Goal: Information Seeking & Learning: Learn about a topic

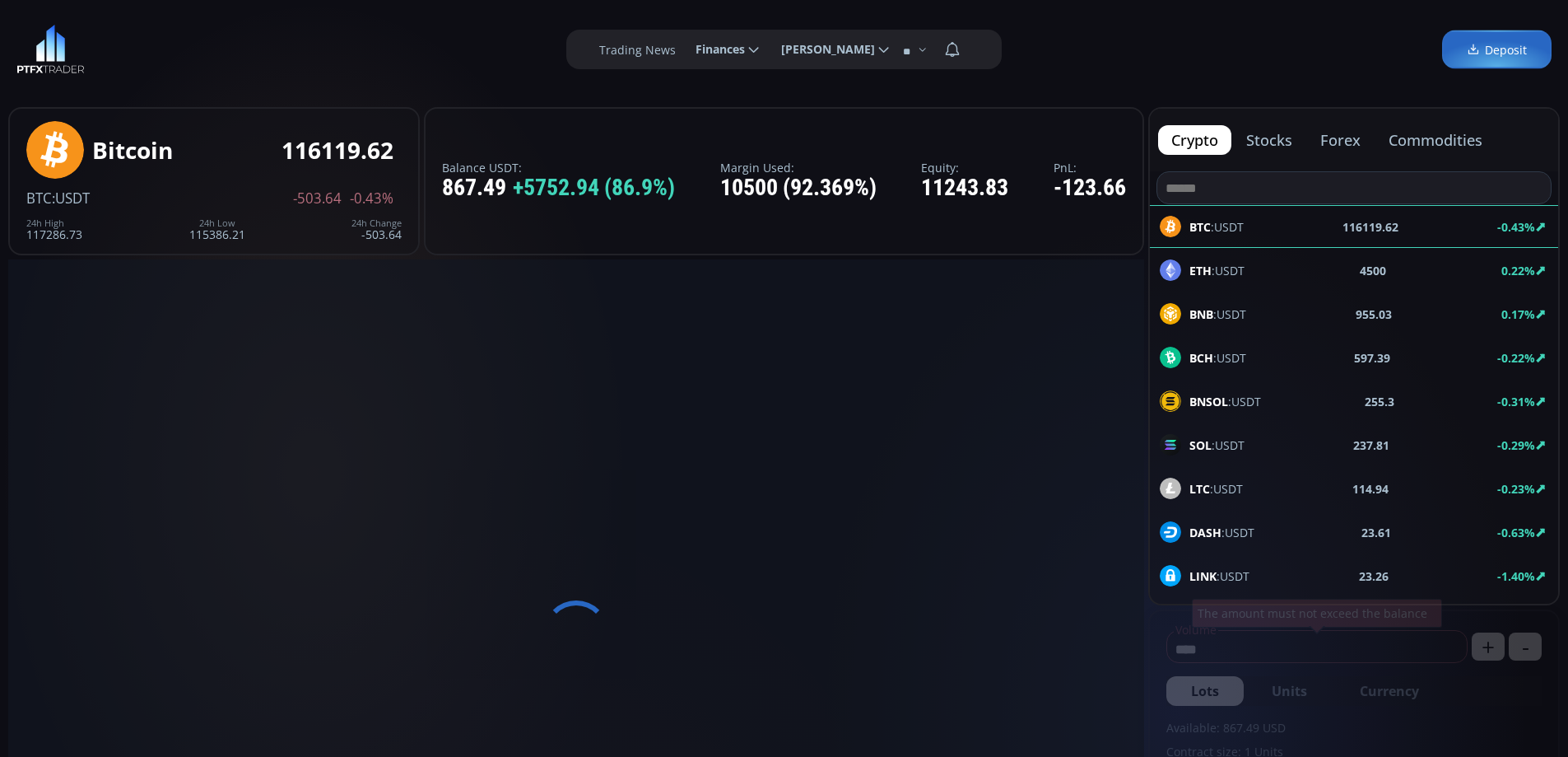
click at [1413, 143] on button "commodities" at bounding box center [1436, 140] width 120 height 30
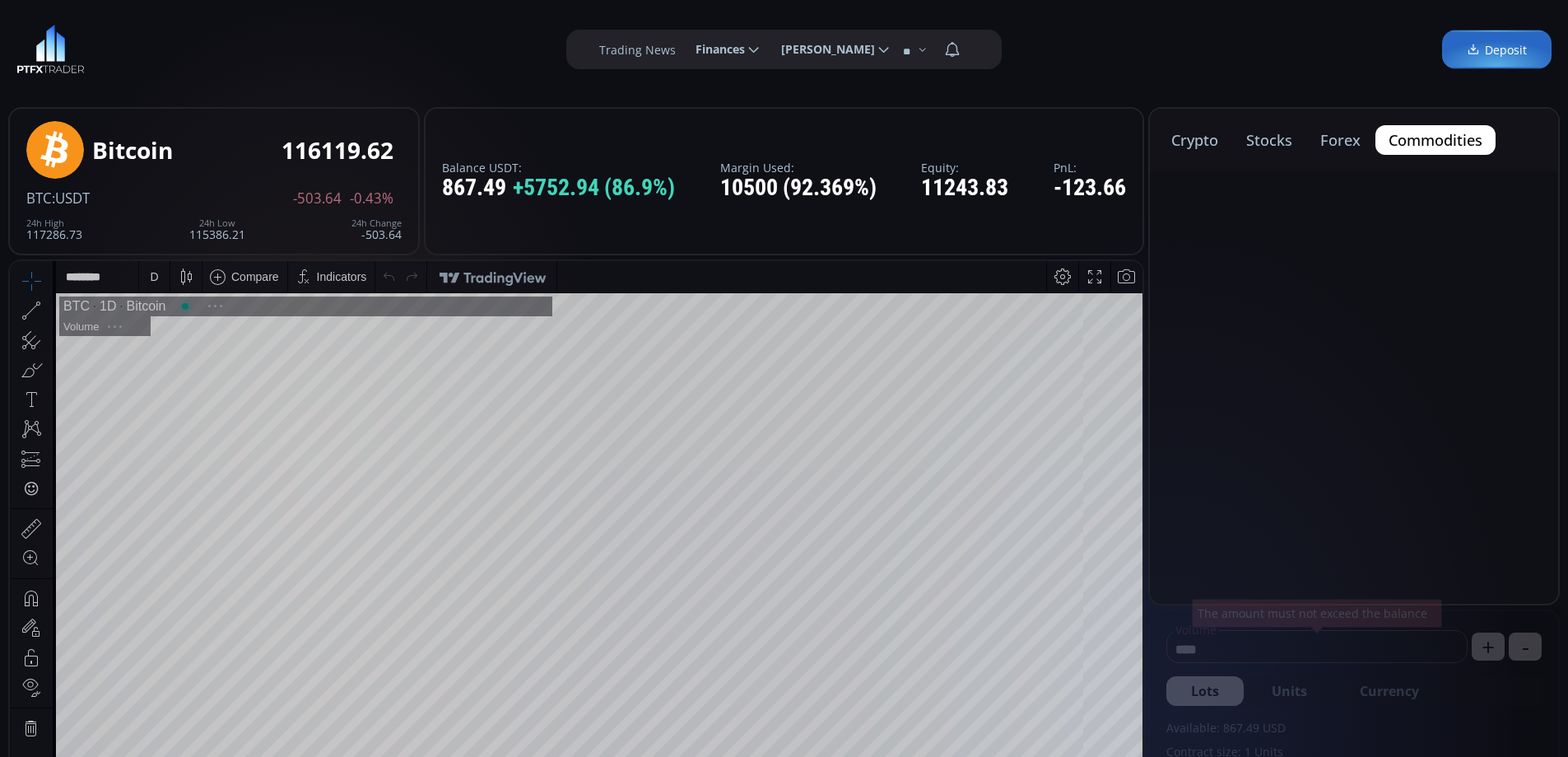
scroll to position [229, 0]
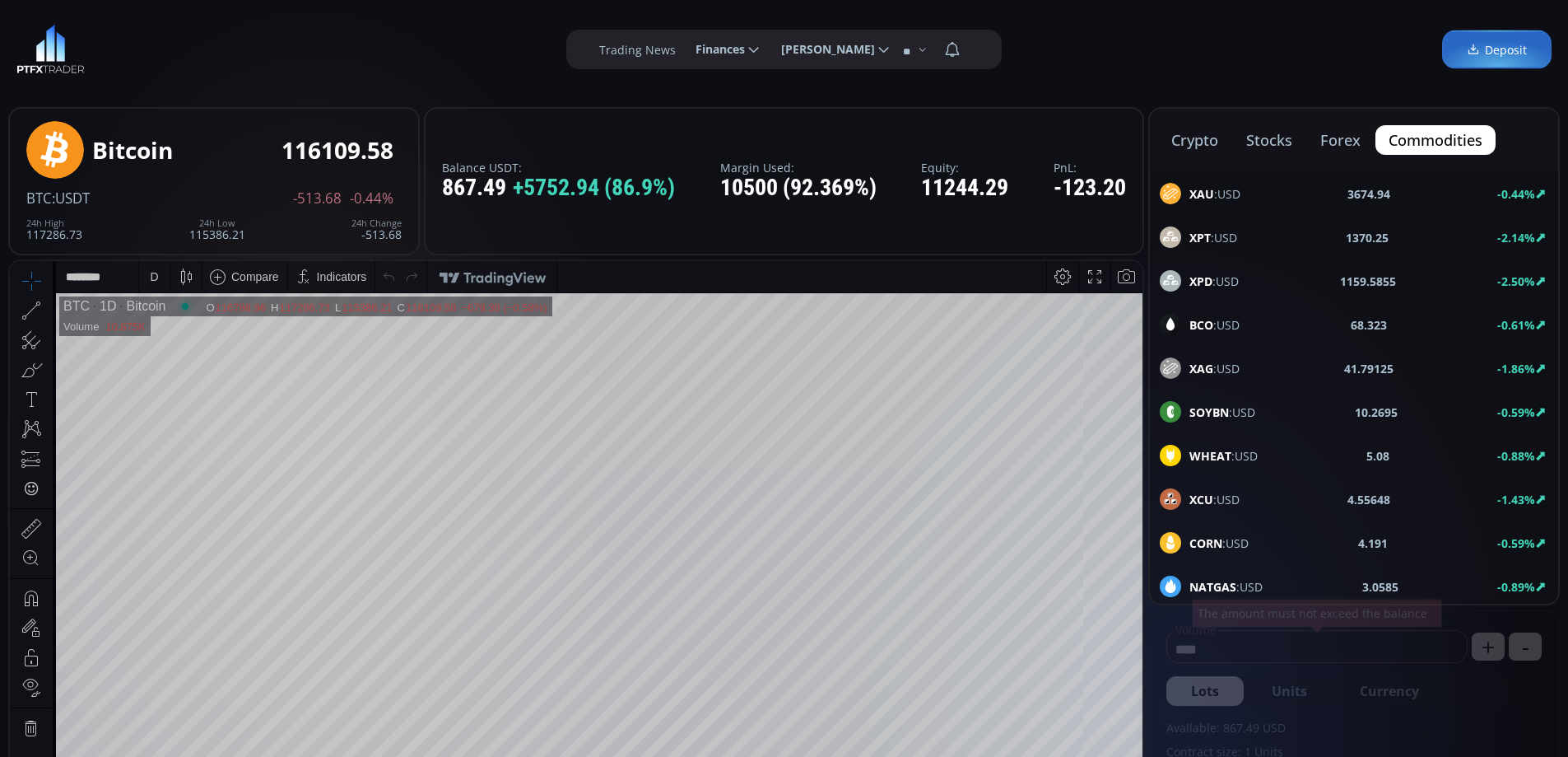
click at [1227, 197] on span "XAU :USD" at bounding box center [1215, 194] width 51 height 18
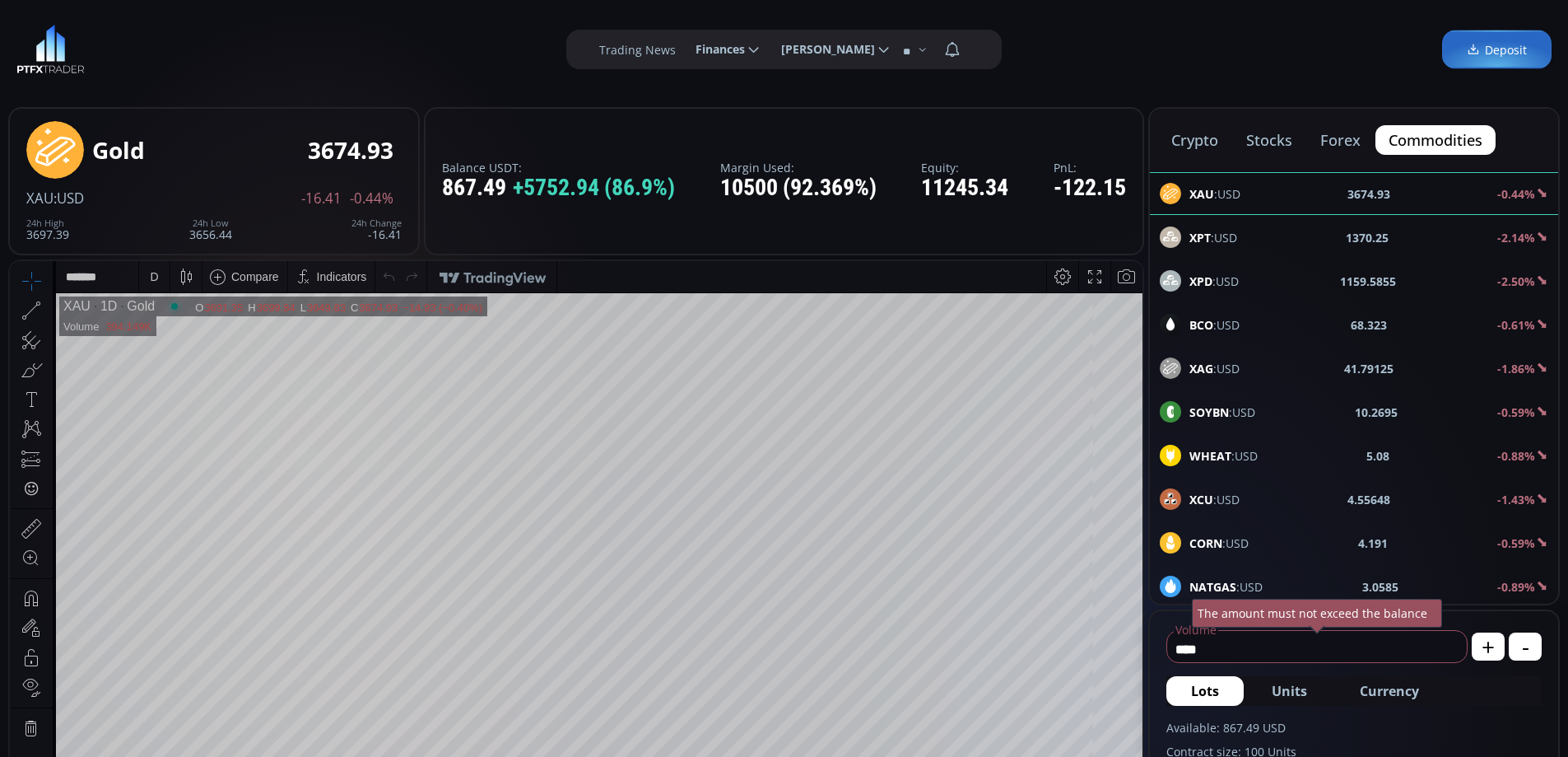
click at [1341, 139] on button "forex" at bounding box center [1341, 140] width 67 height 30
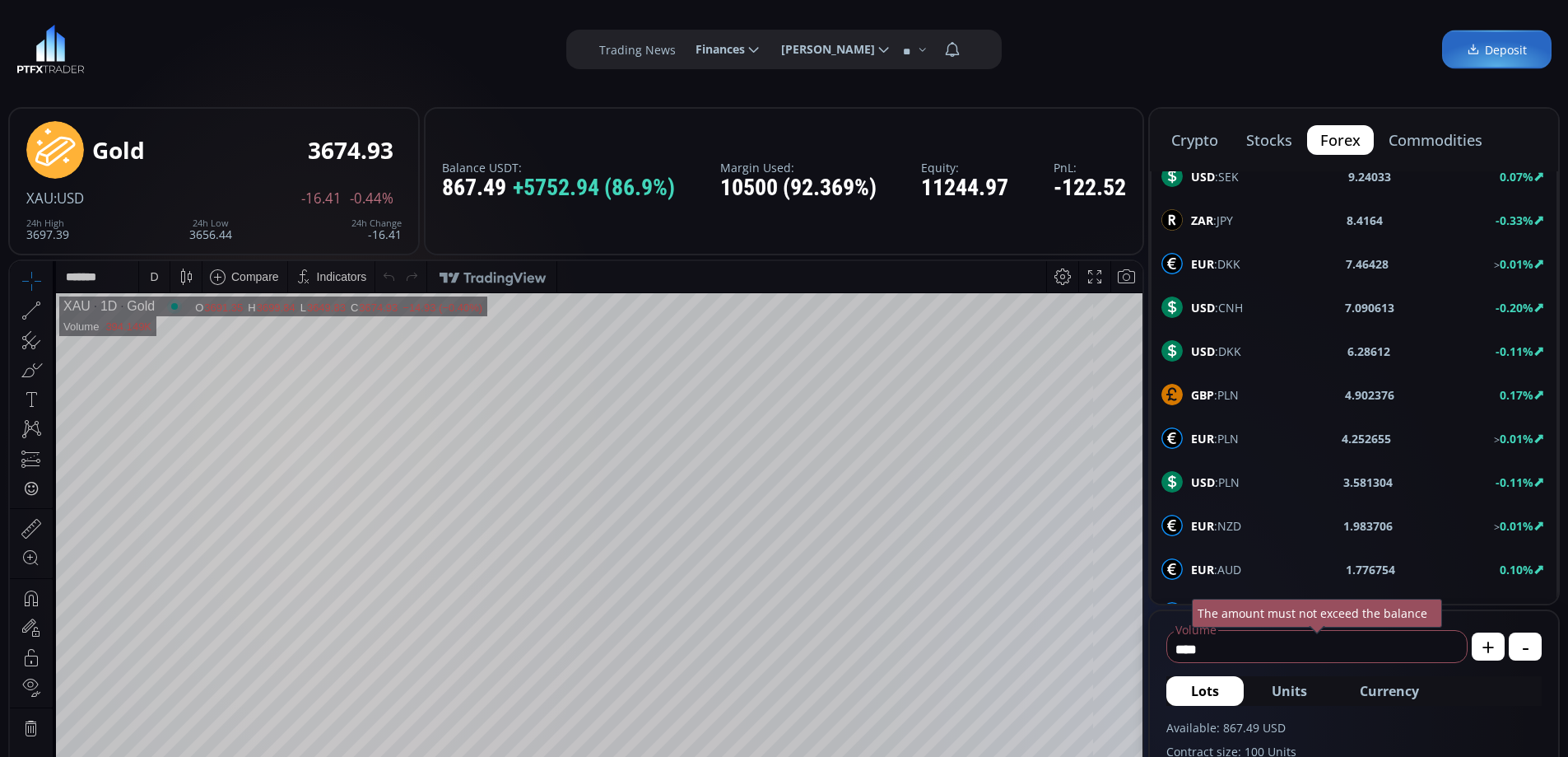
scroll to position [881, 0]
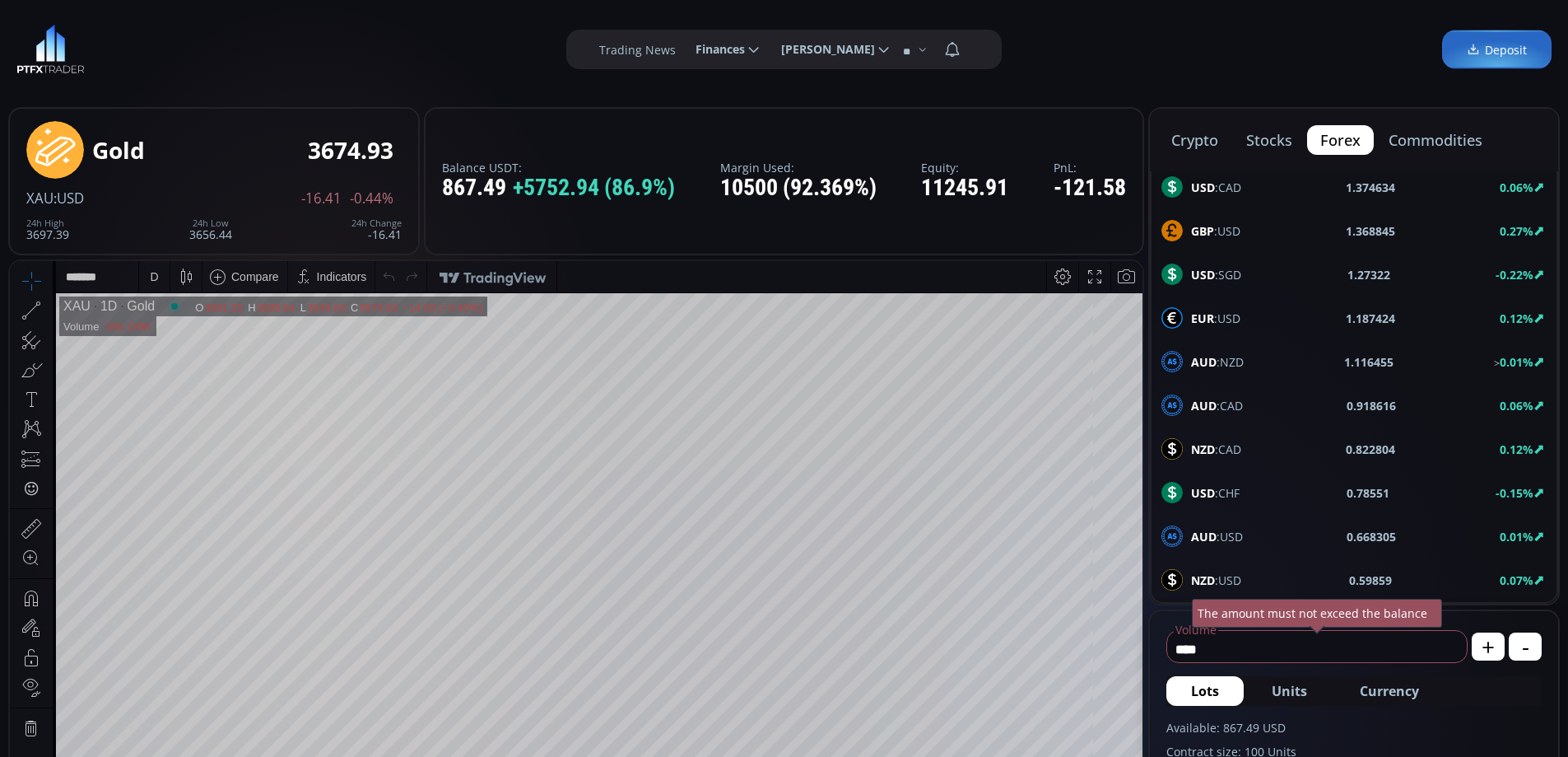
click at [1244, 314] on div "EUR :USD 1.187424 0.12%" at bounding box center [1354, 318] width 385 height 22
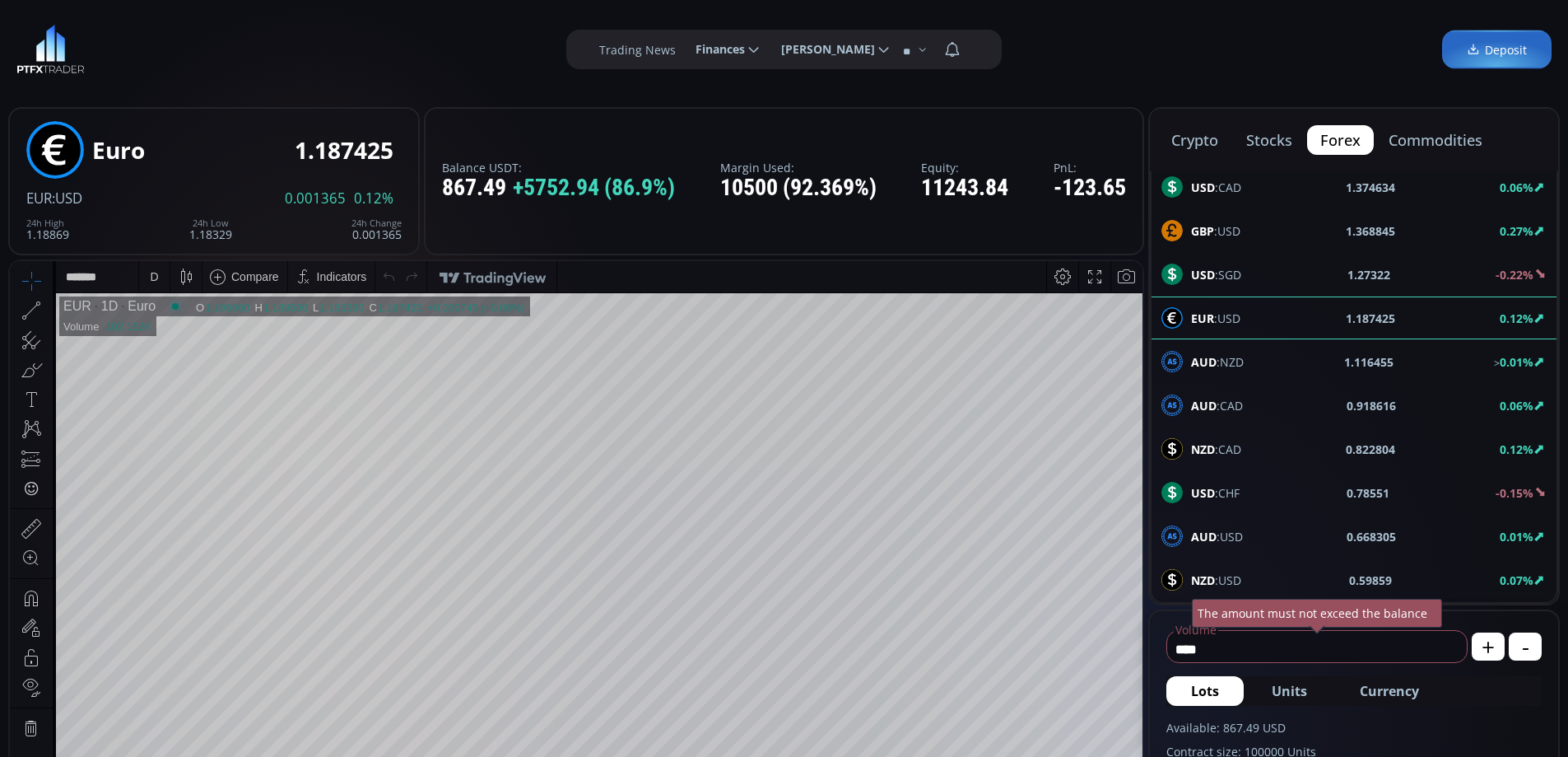
click at [152, 276] on div "D" at bounding box center [154, 276] width 8 height 13
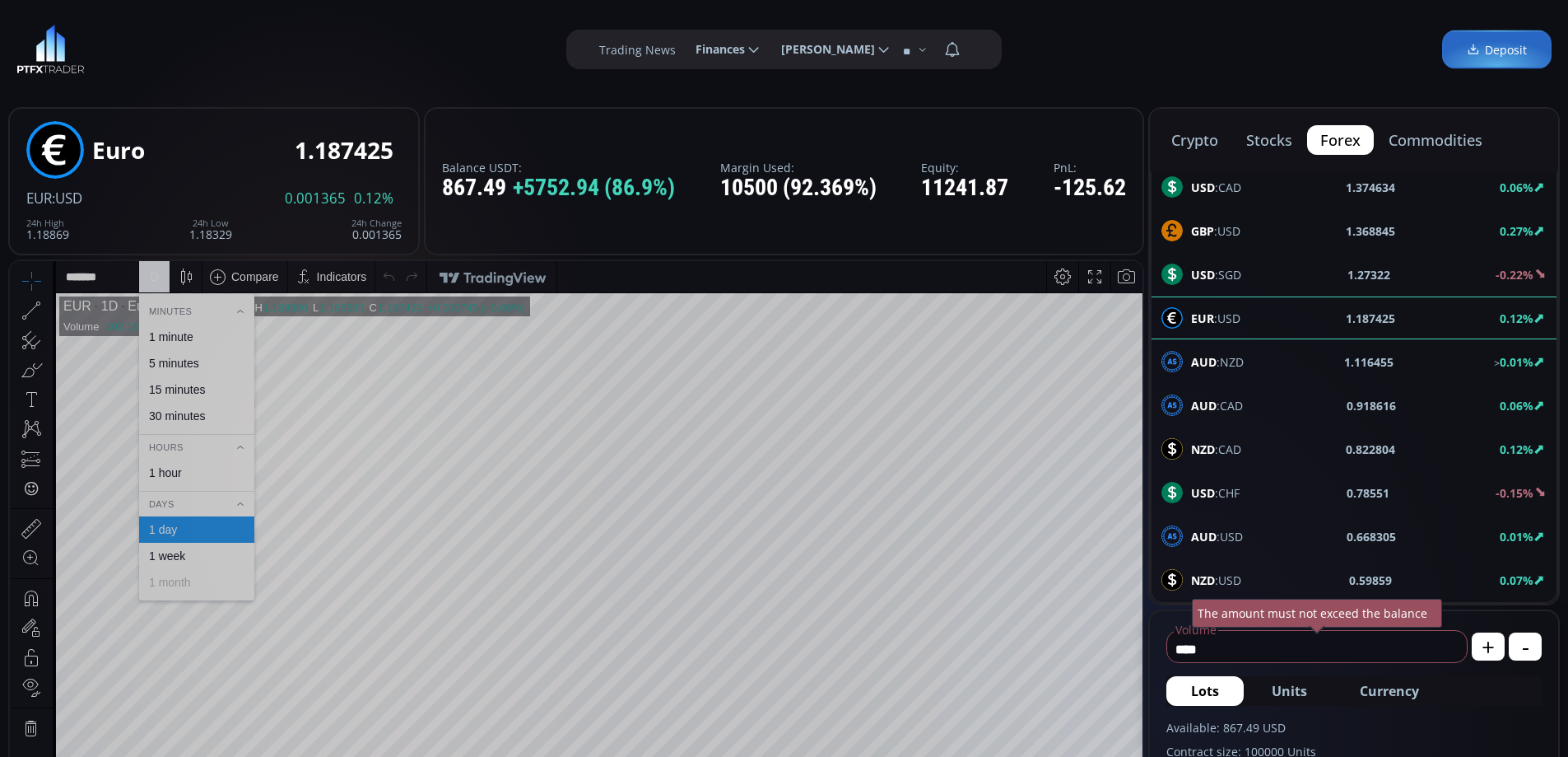
click at [174, 477] on div "1 hour" at bounding box center [165, 472] width 33 height 13
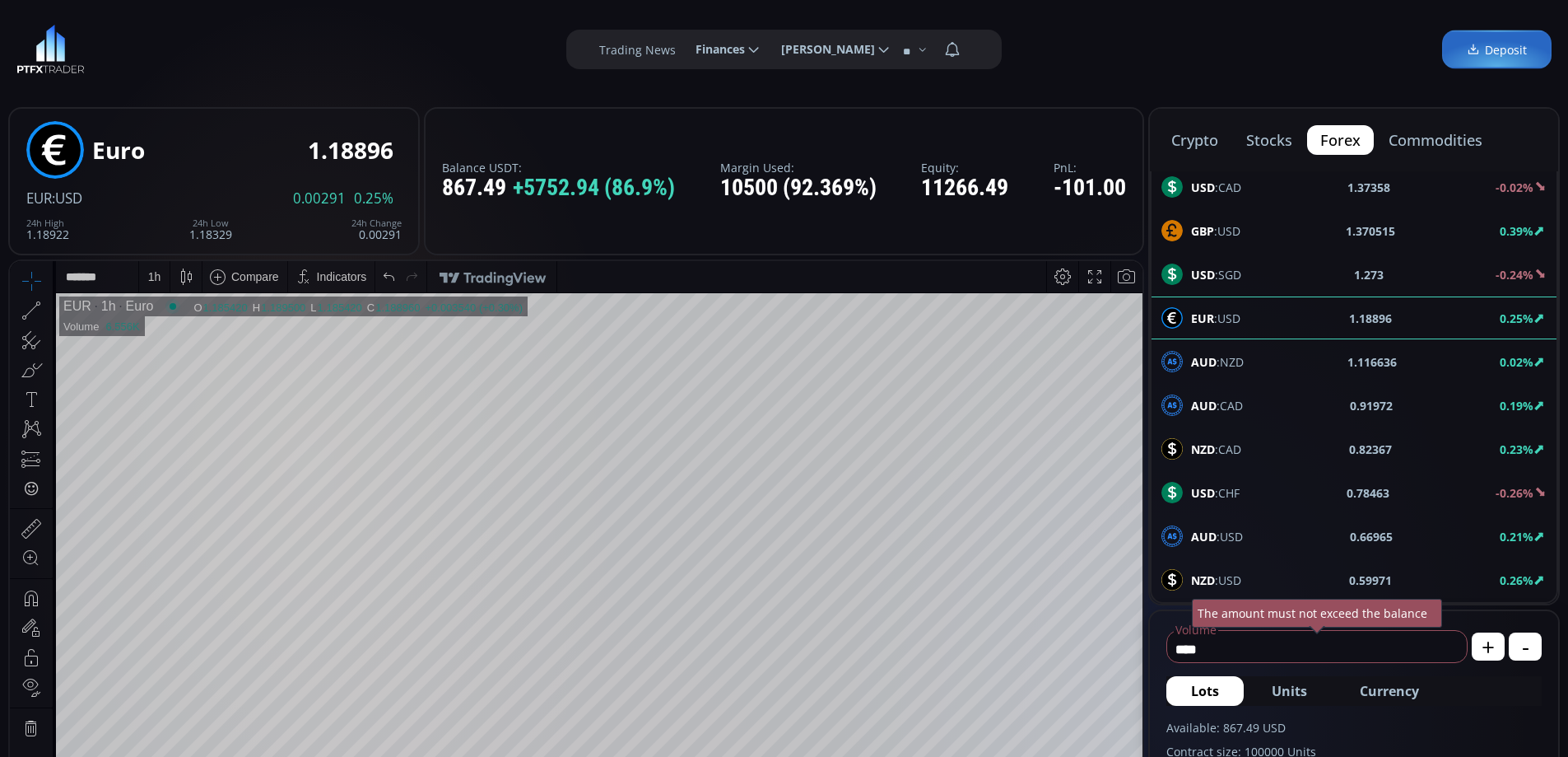
click at [1266, 138] on button "stocks" at bounding box center [1269, 140] width 72 height 30
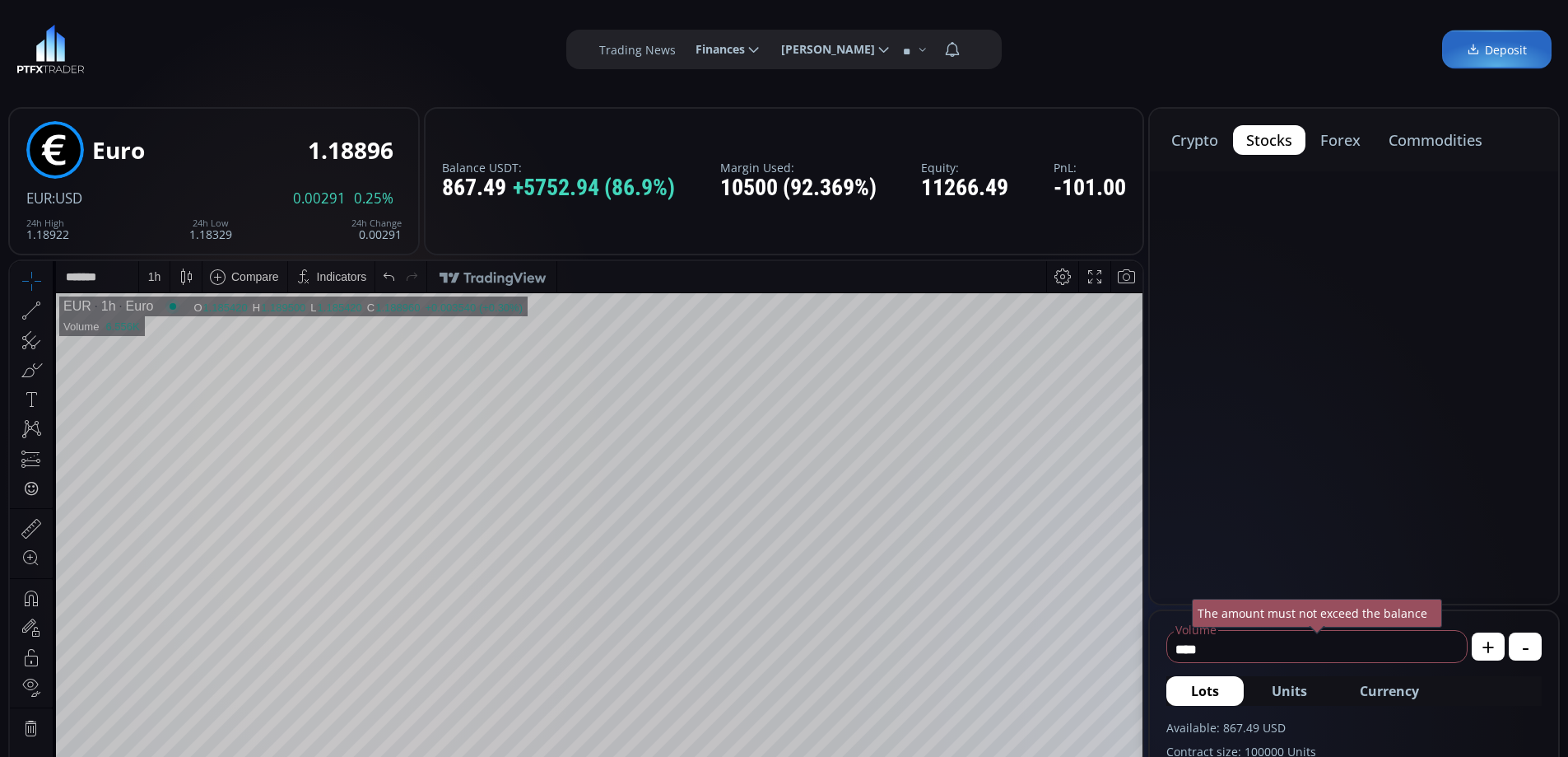
scroll to position [33, 0]
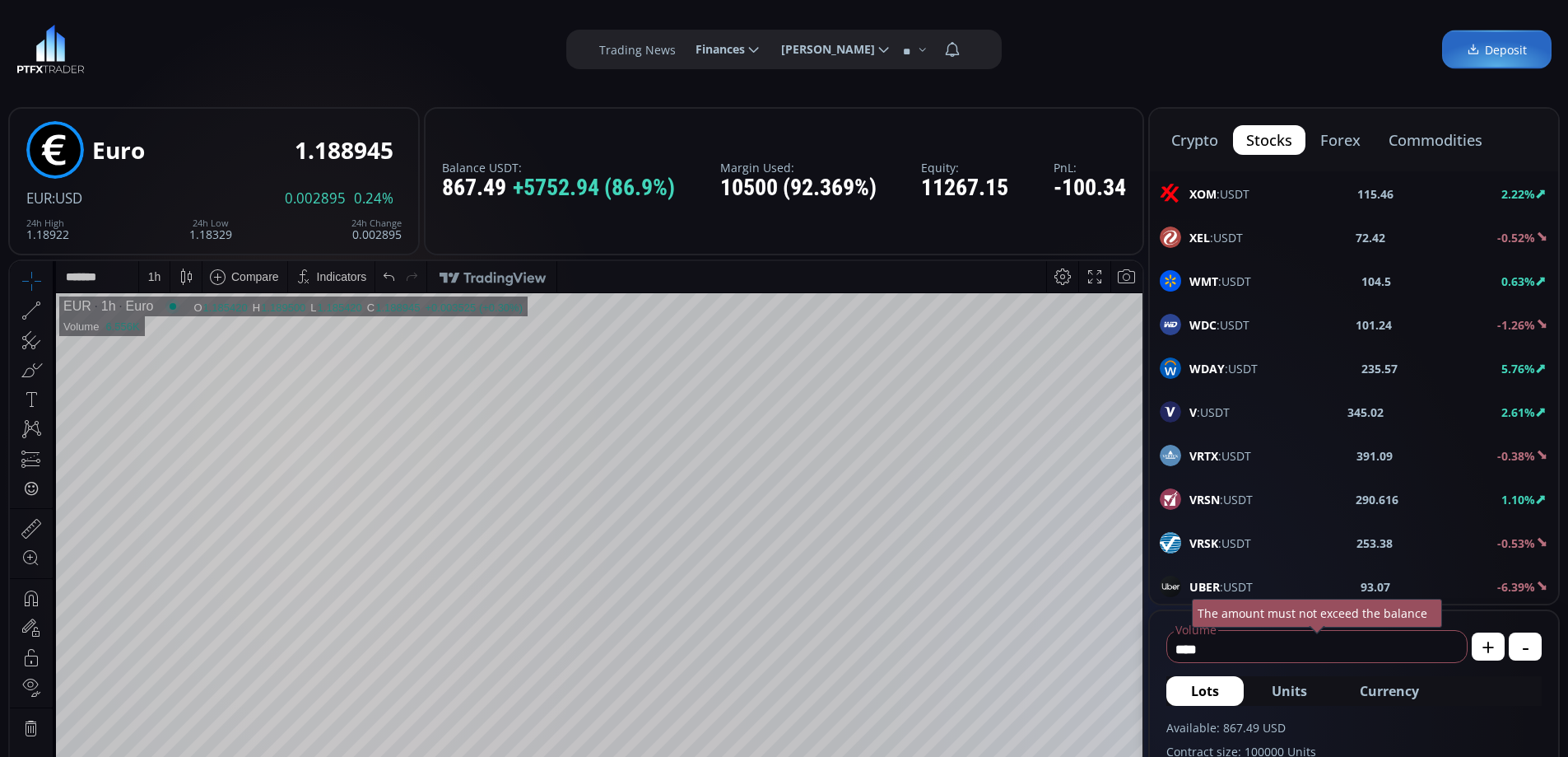
click at [1200, 139] on button "crypto" at bounding box center [1195, 140] width 73 height 30
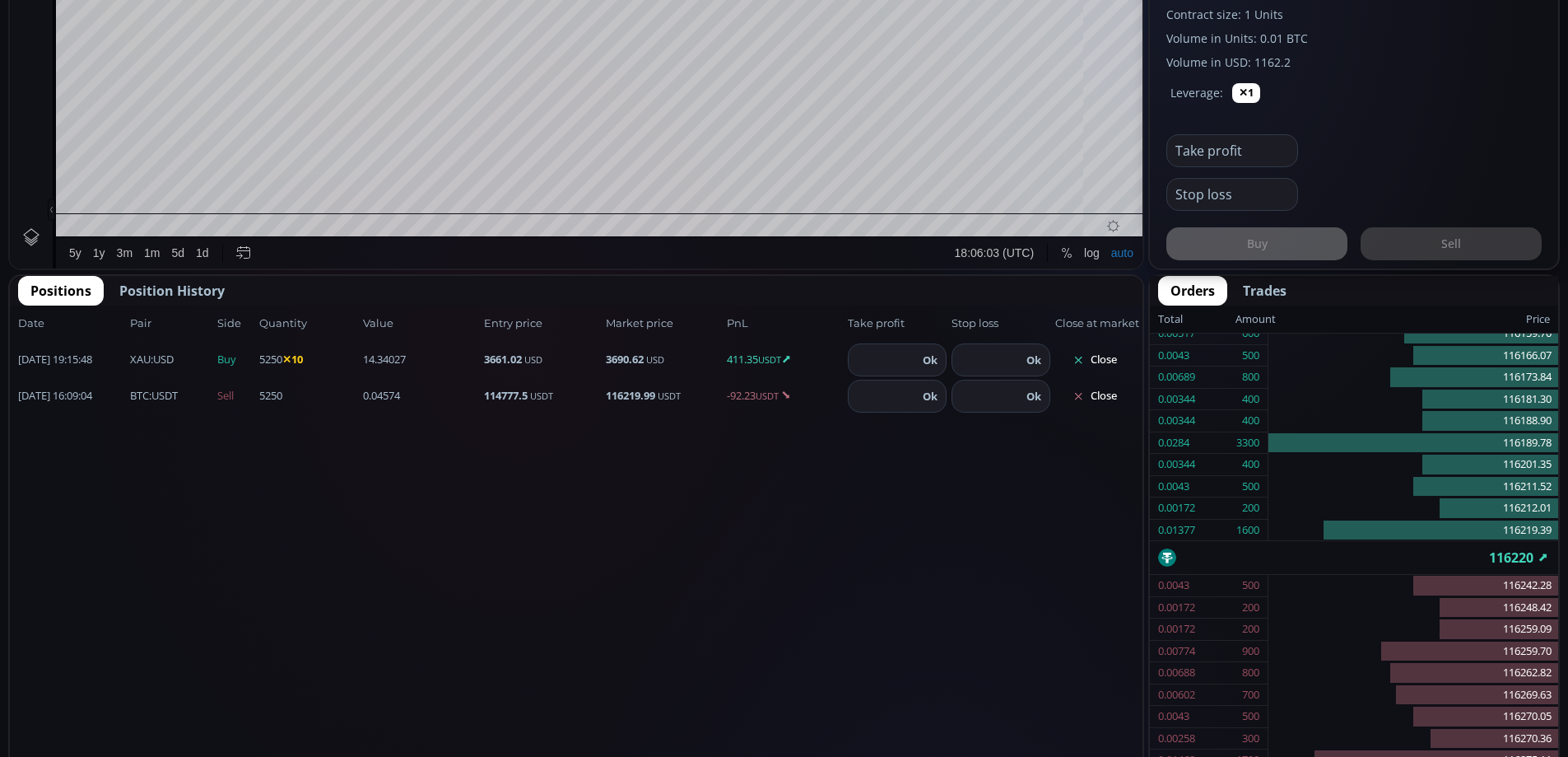
scroll to position [745, 0]
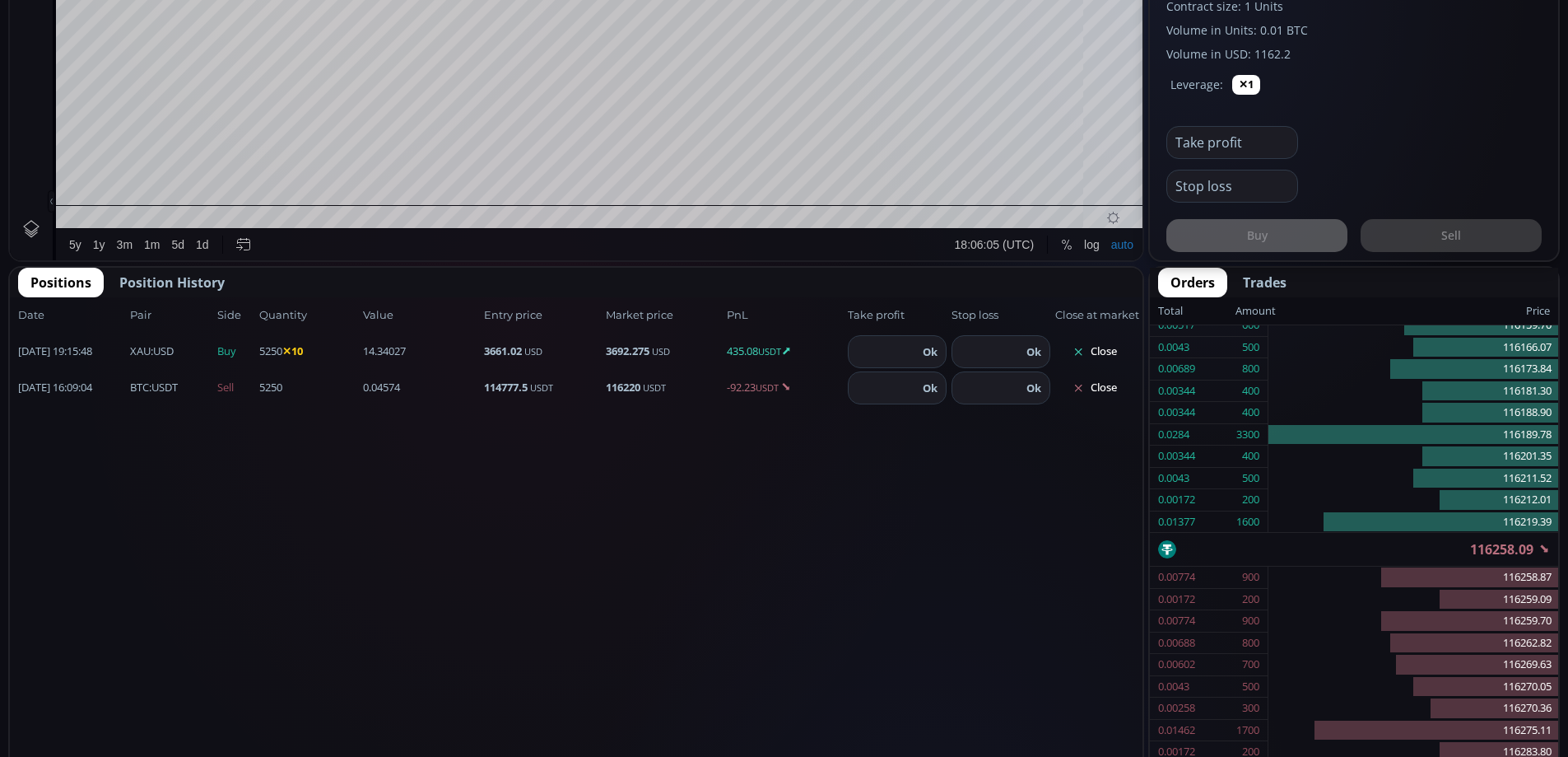
click at [1098, 350] on button "Close" at bounding box center [1095, 351] width 79 height 27
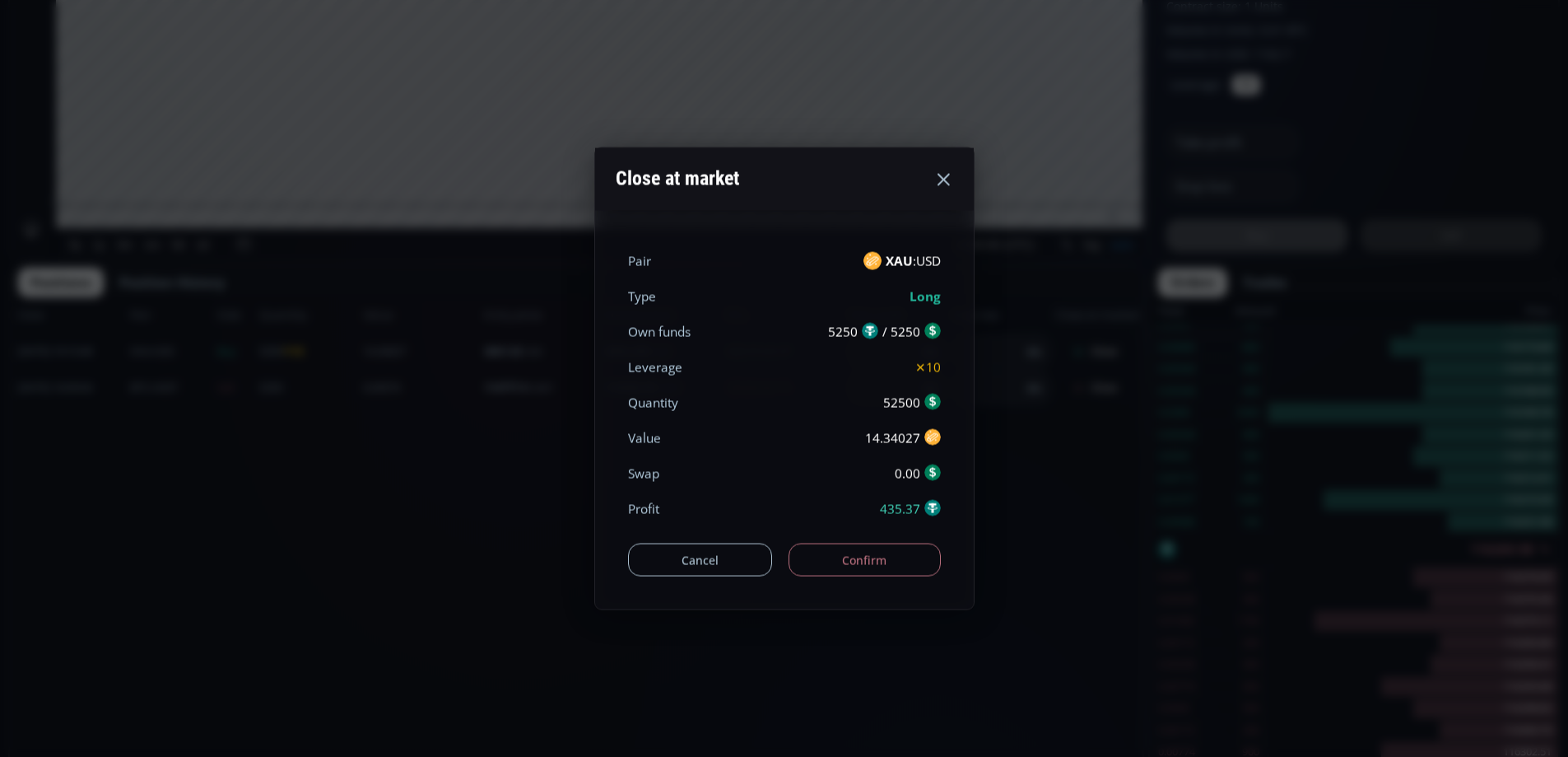
click at [852, 550] on button "Confirm" at bounding box center [864, 560] width 152 height 33
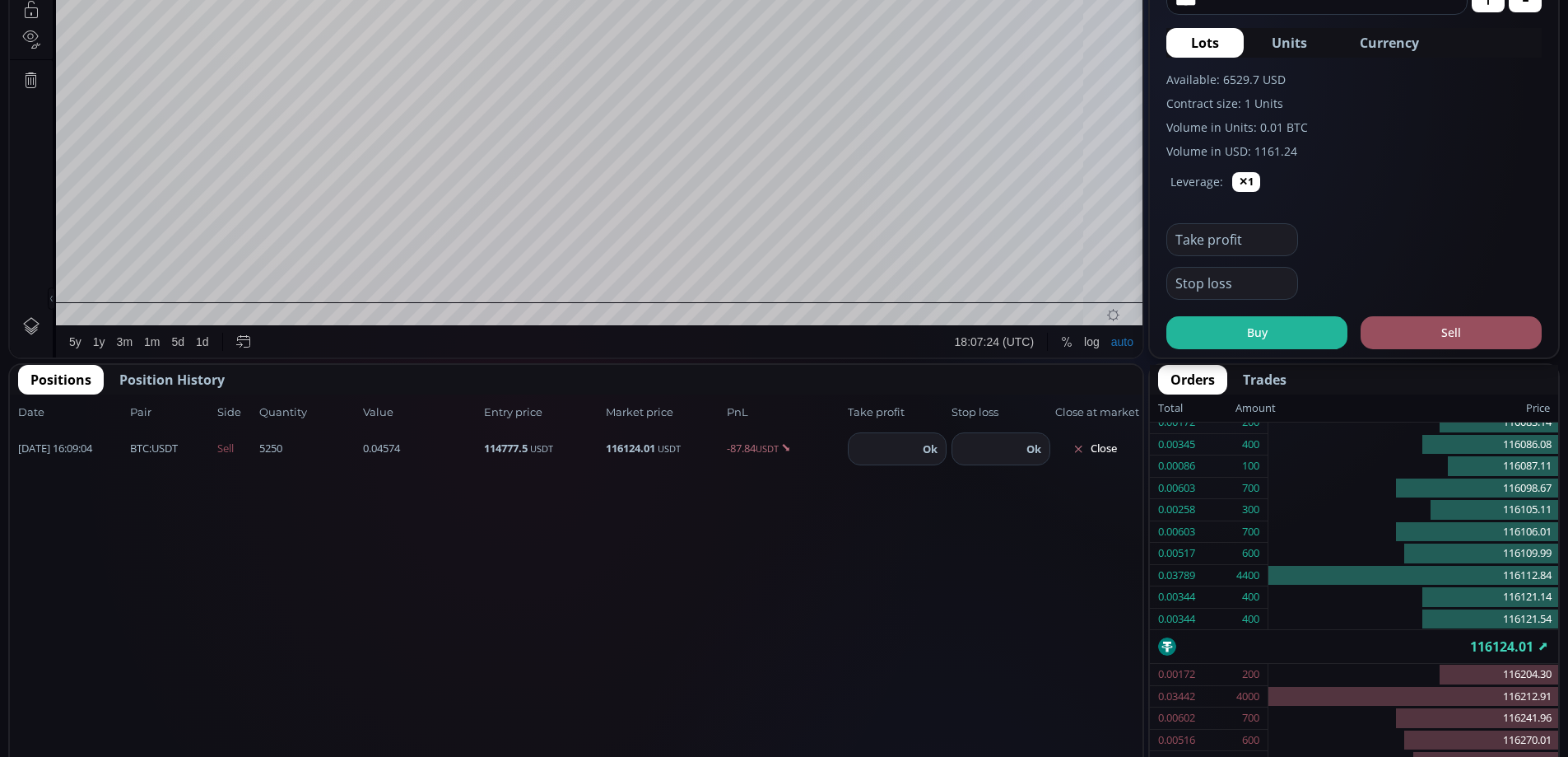
scroll to position [0, 0]
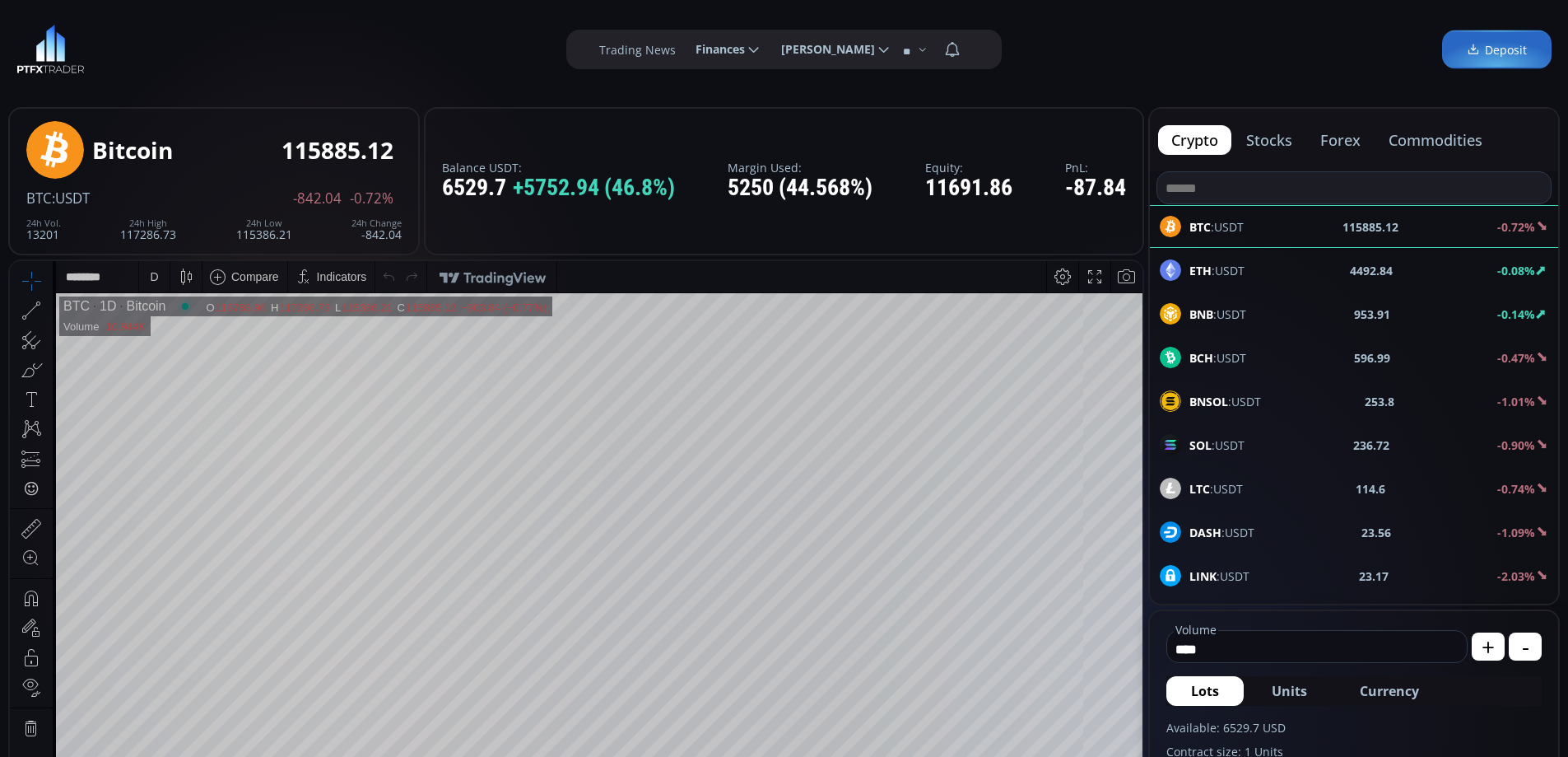
click at [1424, 135] on button "commodities" at bounding box center [1436, 140] width 120 height 30
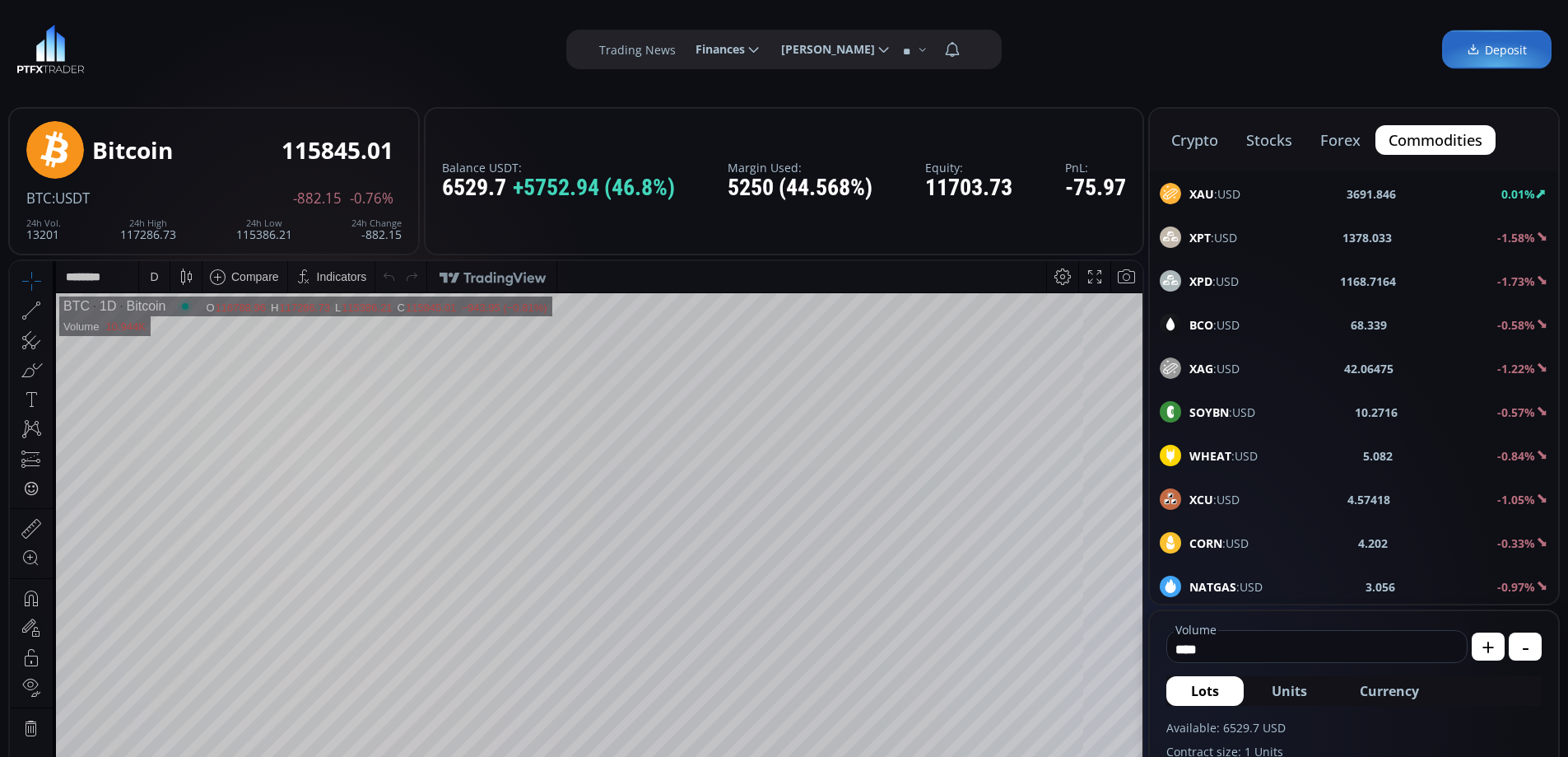
click at [1225, 191] on span "XAU :USD" at bounding box center [1215, 194] width 51 height 18
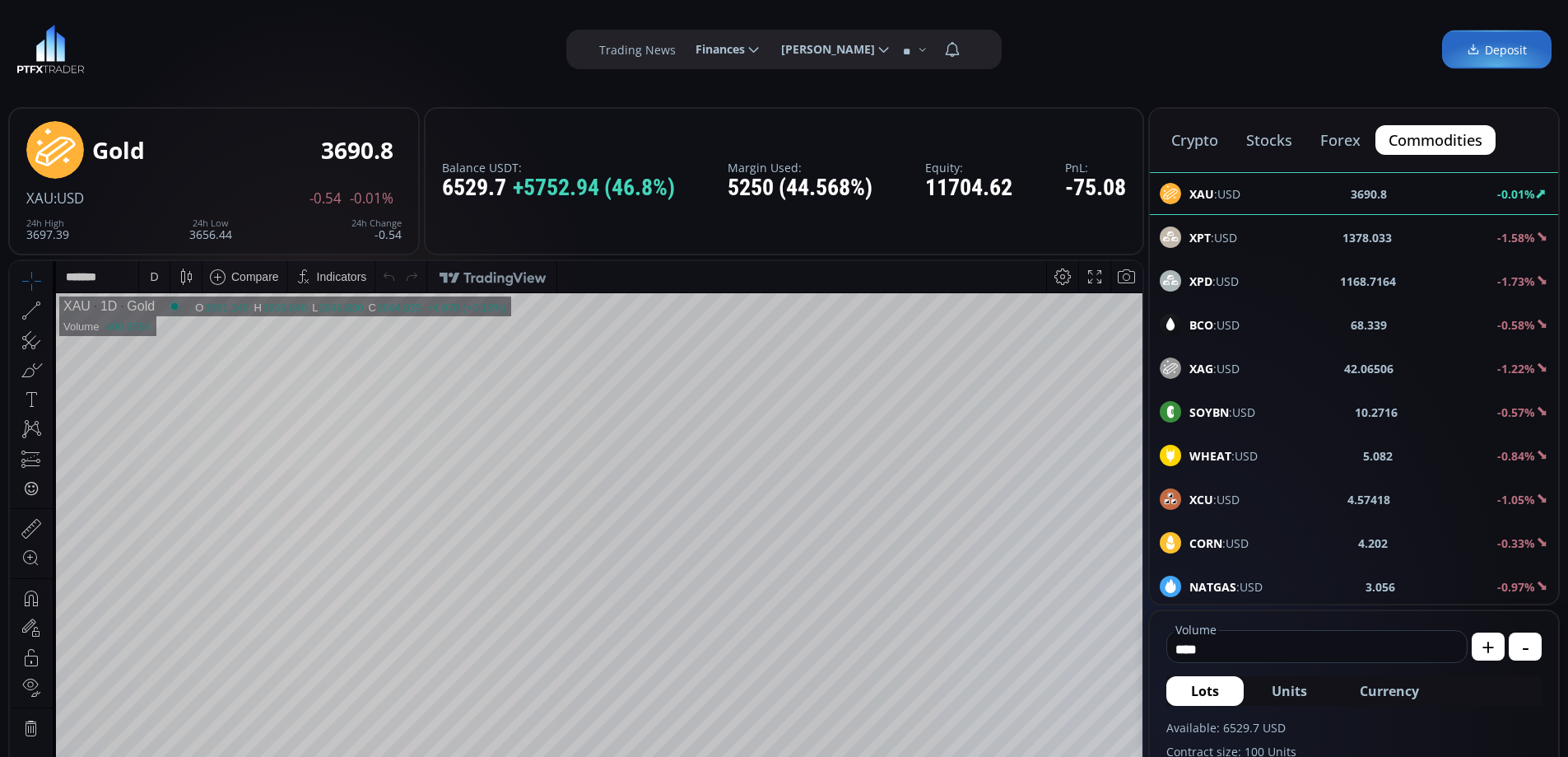
click at [156, 280] on div "D" at bounding box center [154, 276] width 8 height 13
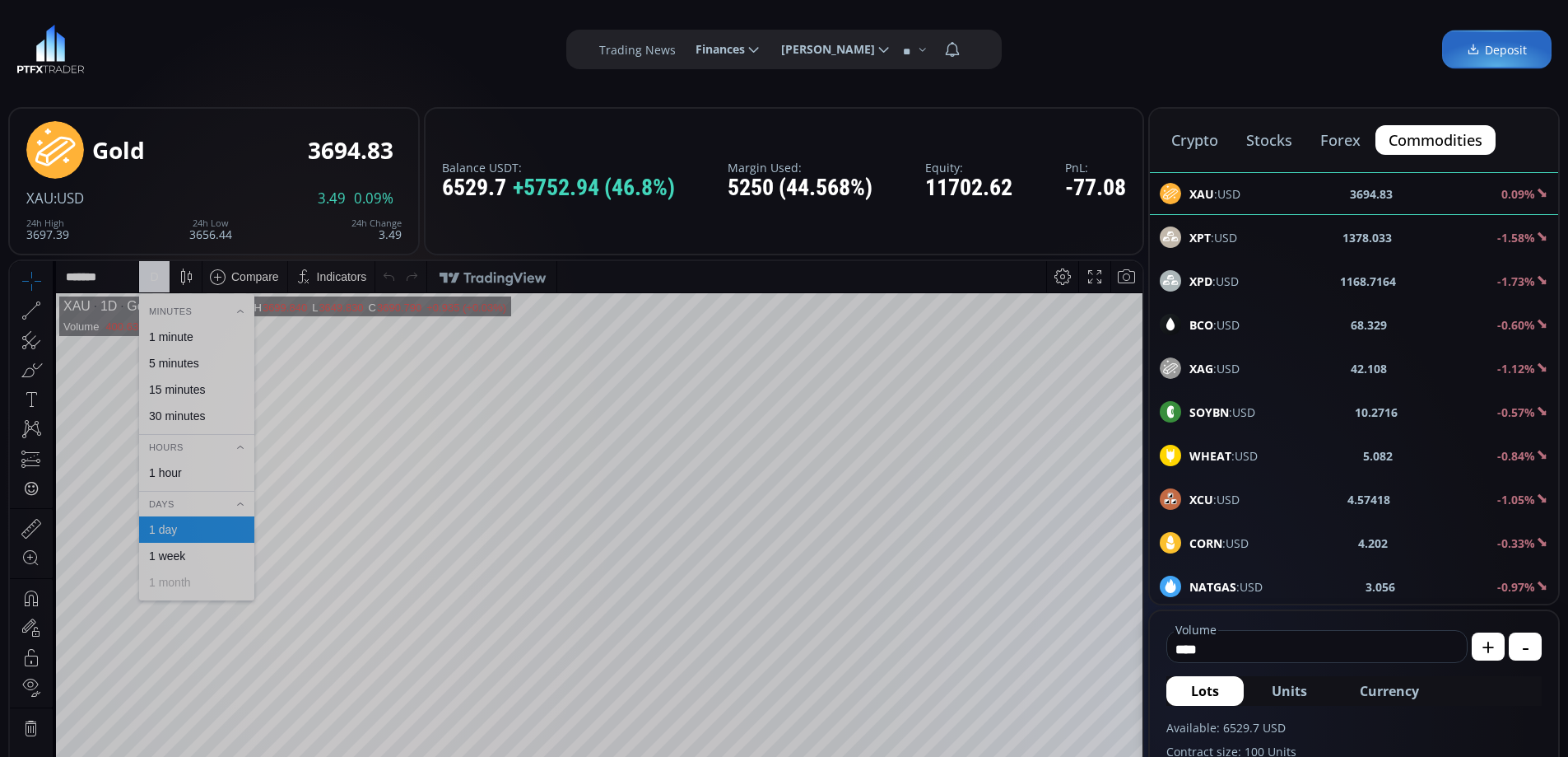
click at [181, 474] on div "1 hour" at bounding box center [165, 472] width 33 height 13
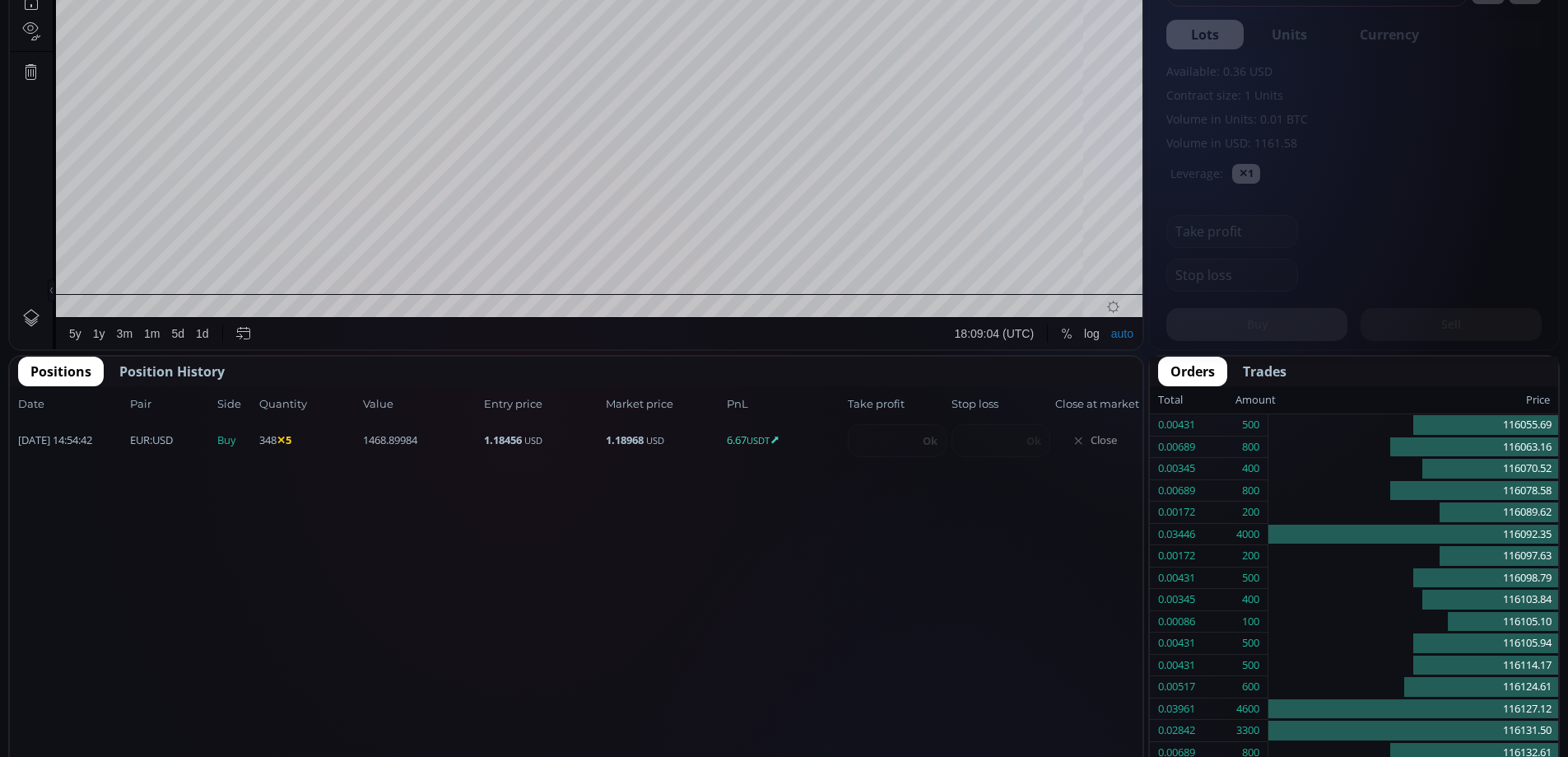
scroll to position [229, 0]
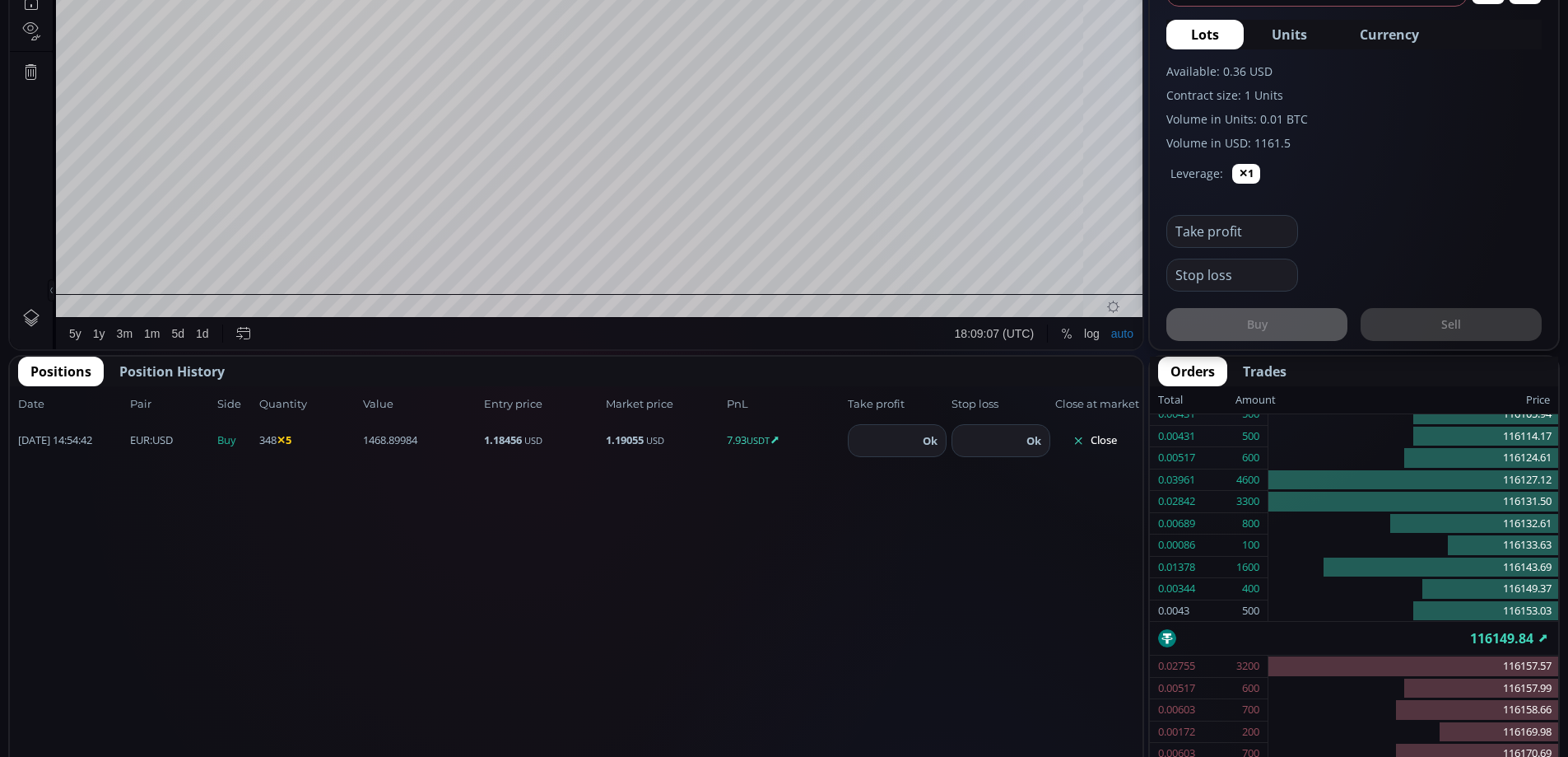
click at [1102, 437] on button "Close" at bounding box center [1095, 440] width 79 height 27
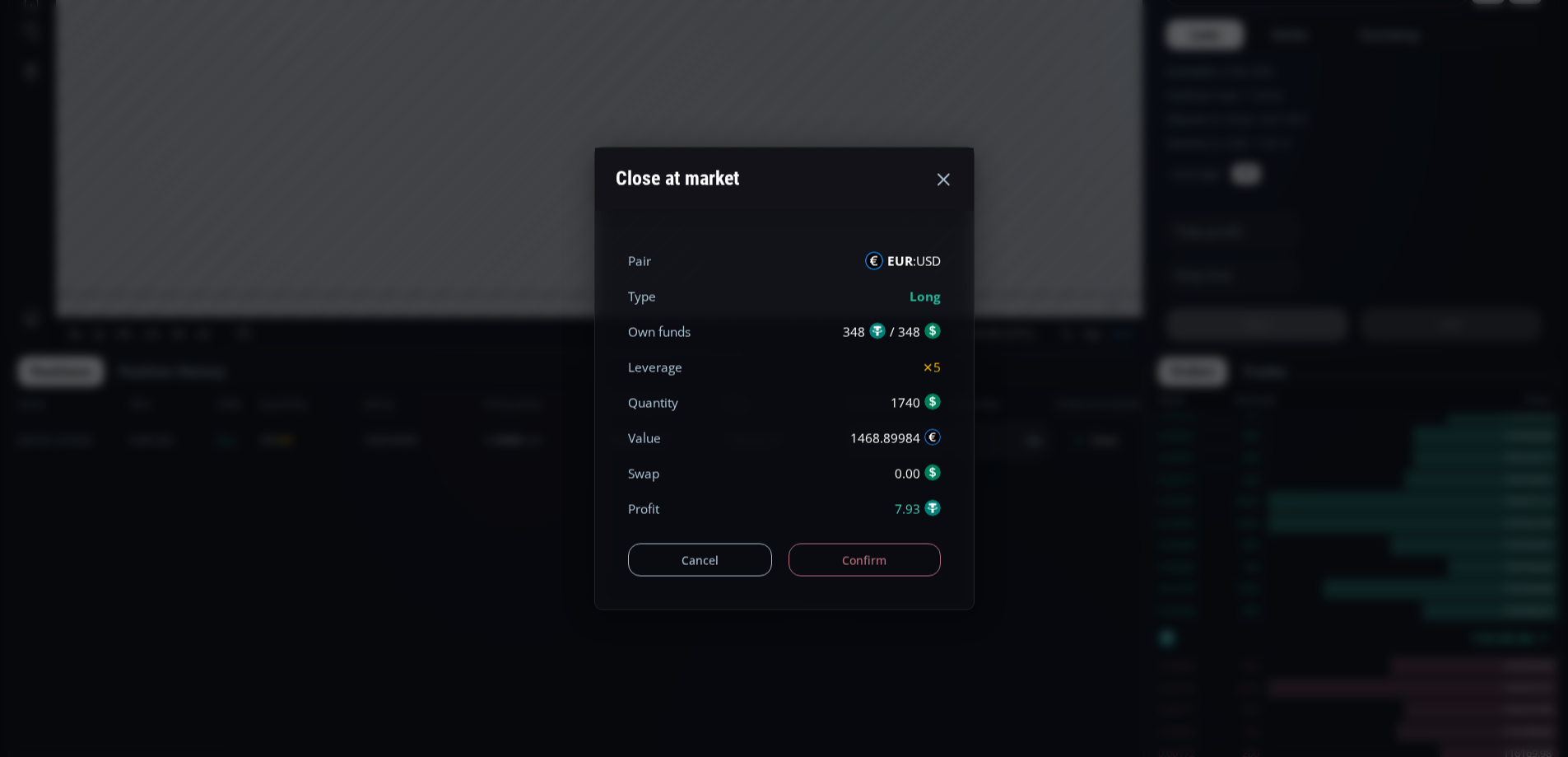
click at [875, 558] on button "Confirm" at bounding box center [864, 560] width 152 height 33
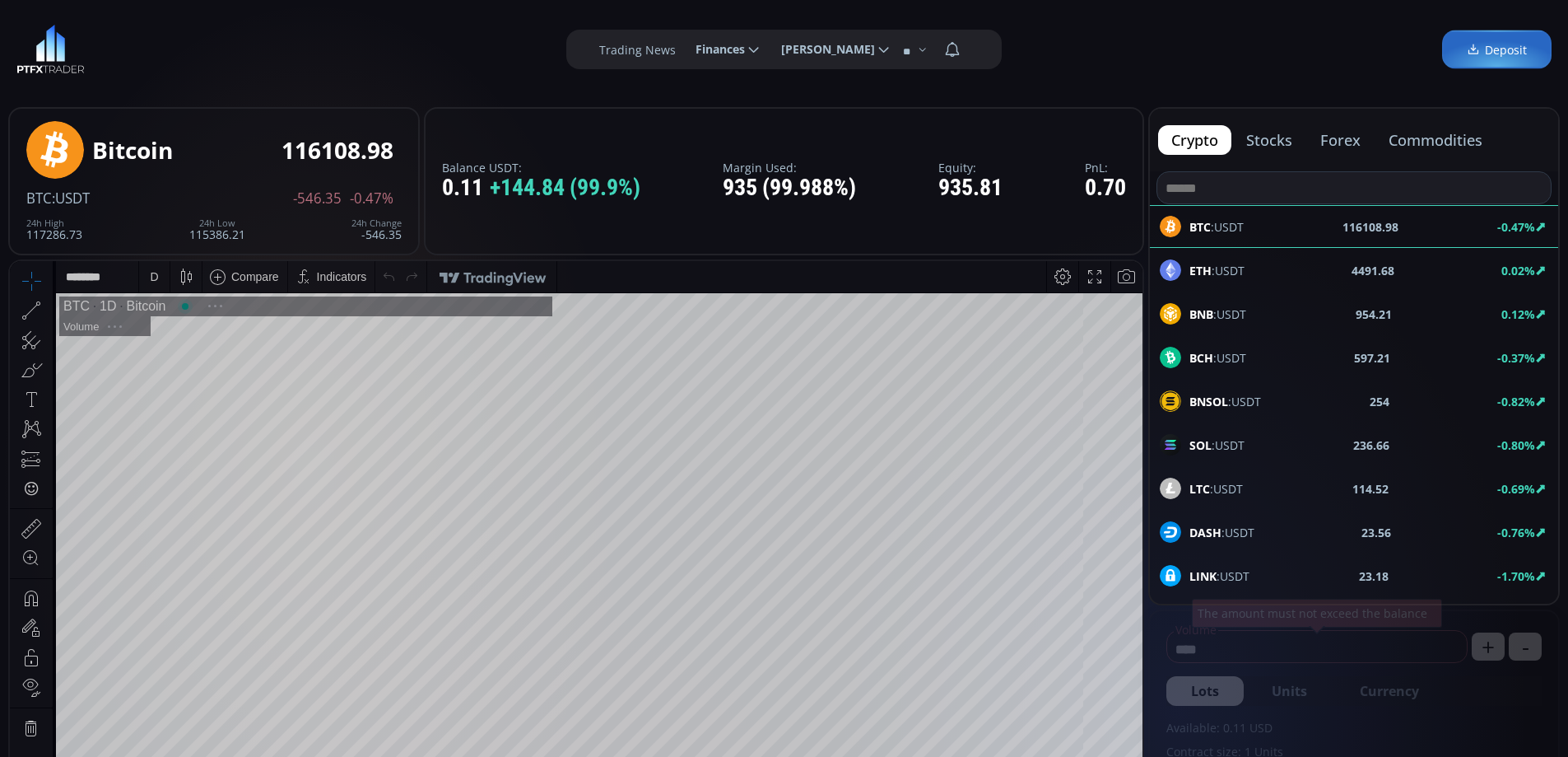
scroll to position [229, 0]
click at [1356, 145] on button "forex" at bounding box center [1341, 140] width 67 height 30
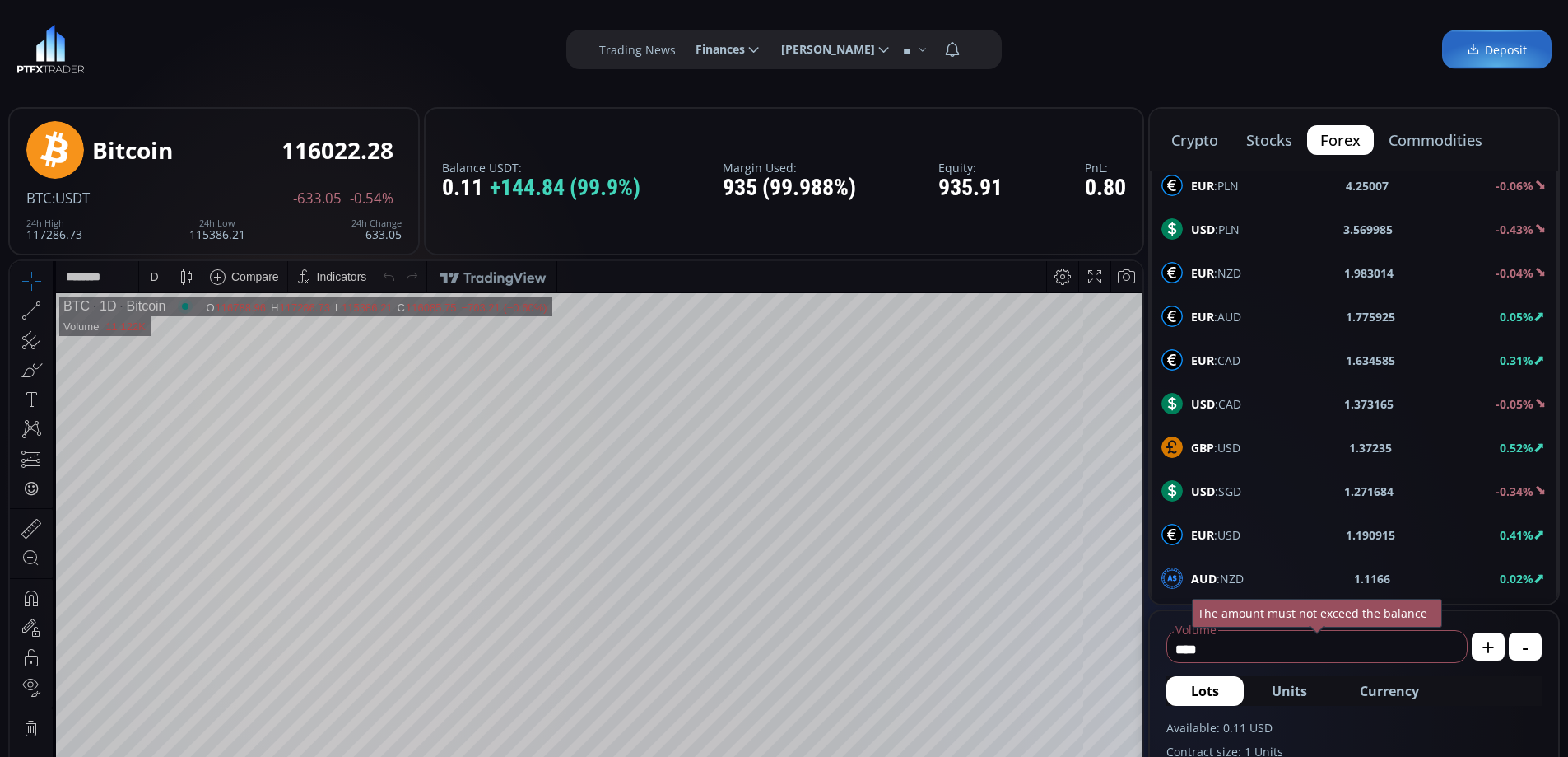
scroll to position [682, 0]
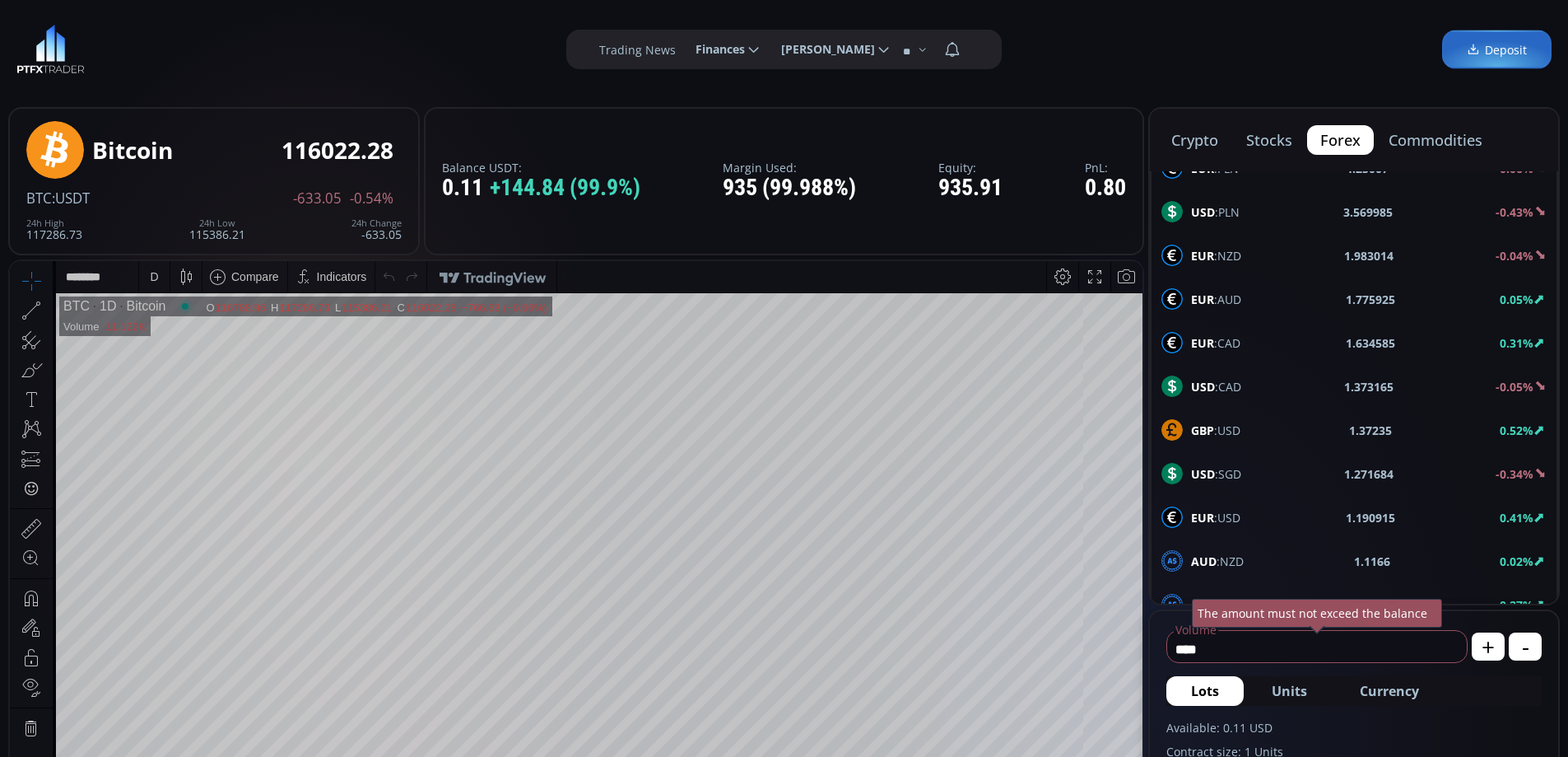
click at [1256, 514] on div "EUR :USD 1.190915 0.41%" at bounding box center [1354, 517] width 385 height 22
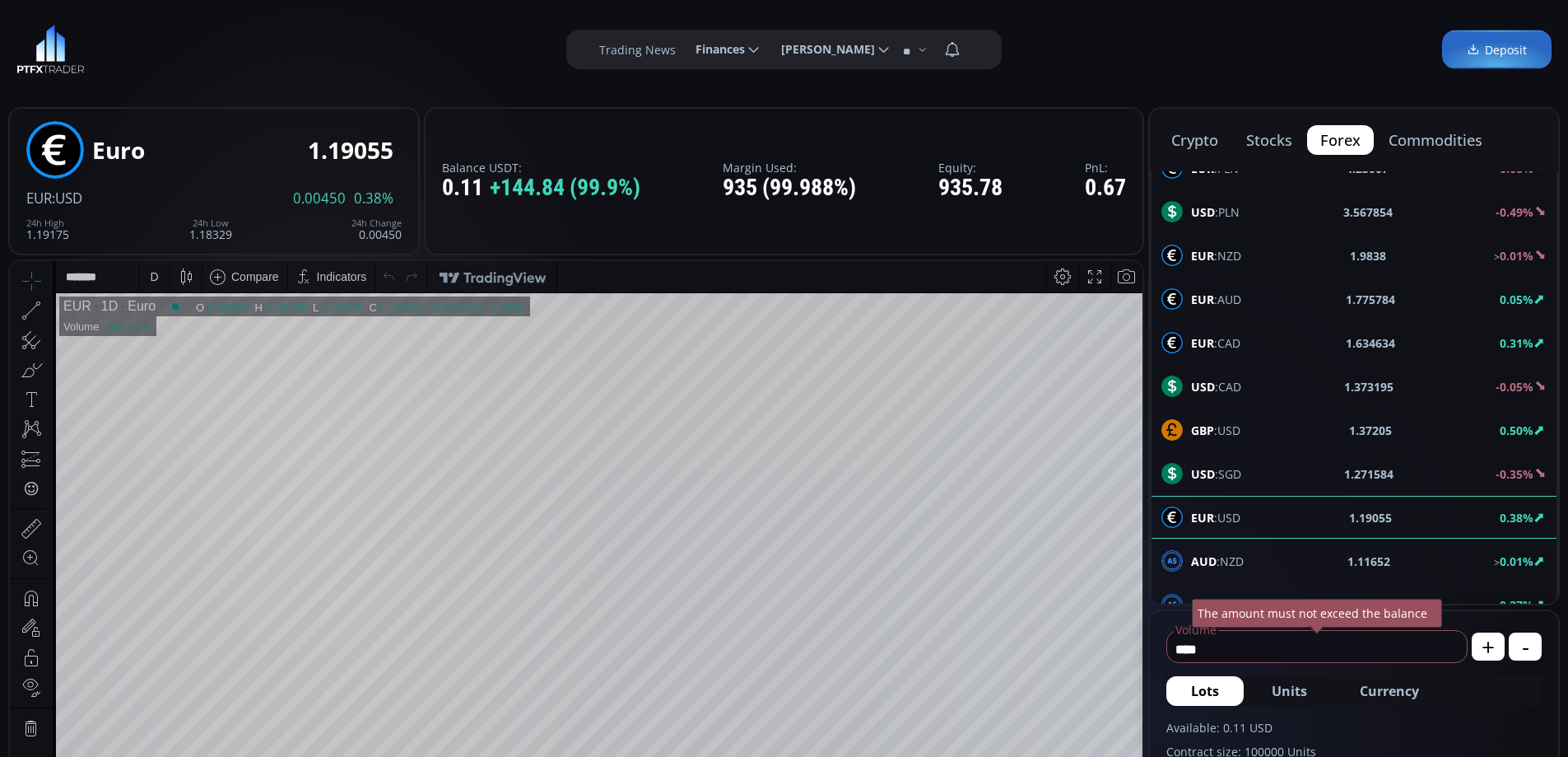
click at [148, 277] on div "D" at bounding box center [154, 276] width 14 height 32
click at [176, 473] on div "1 hour" at bounding box center [165, 472] width 33 height 13
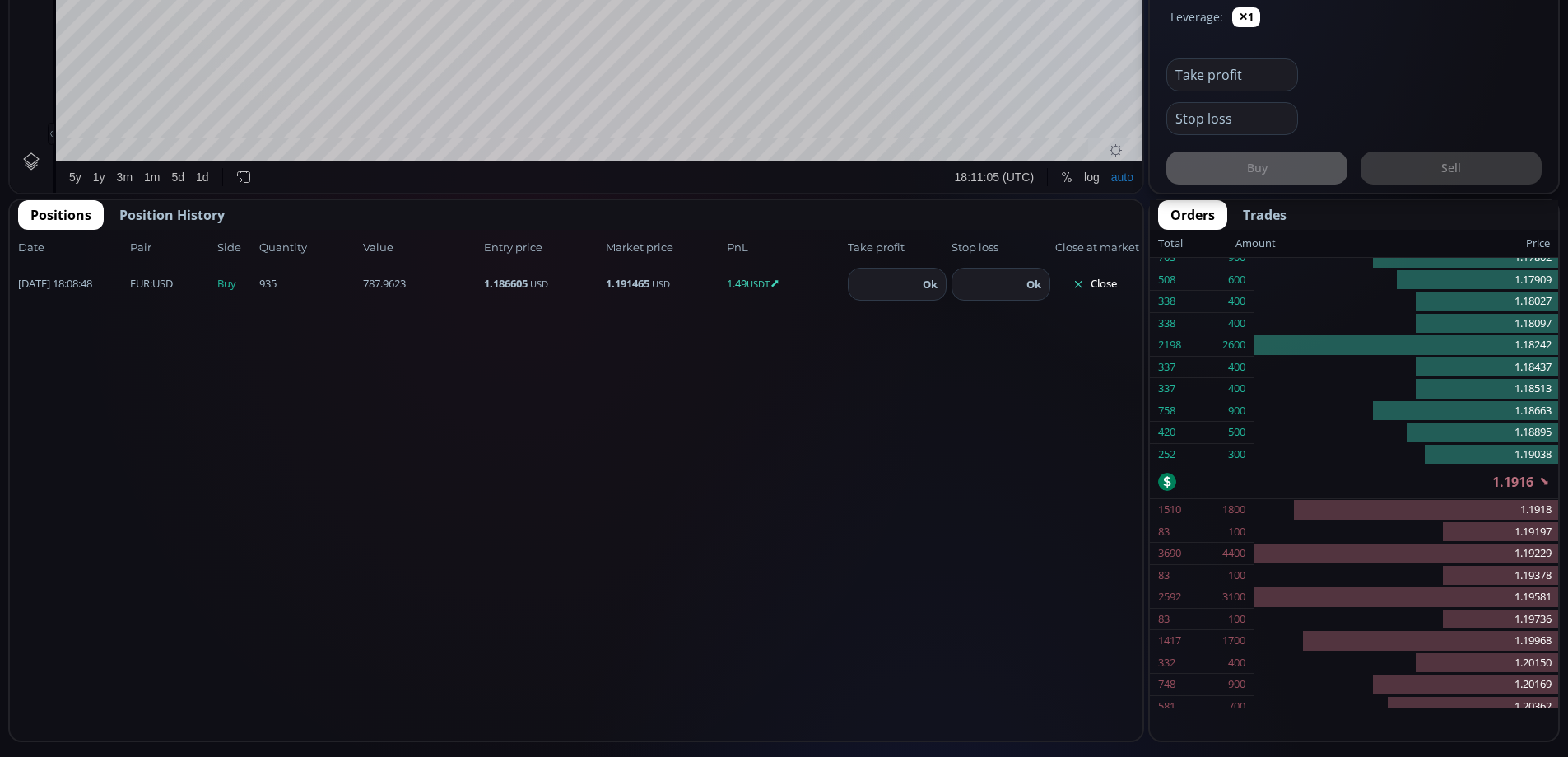
scroll to position [835, 0]
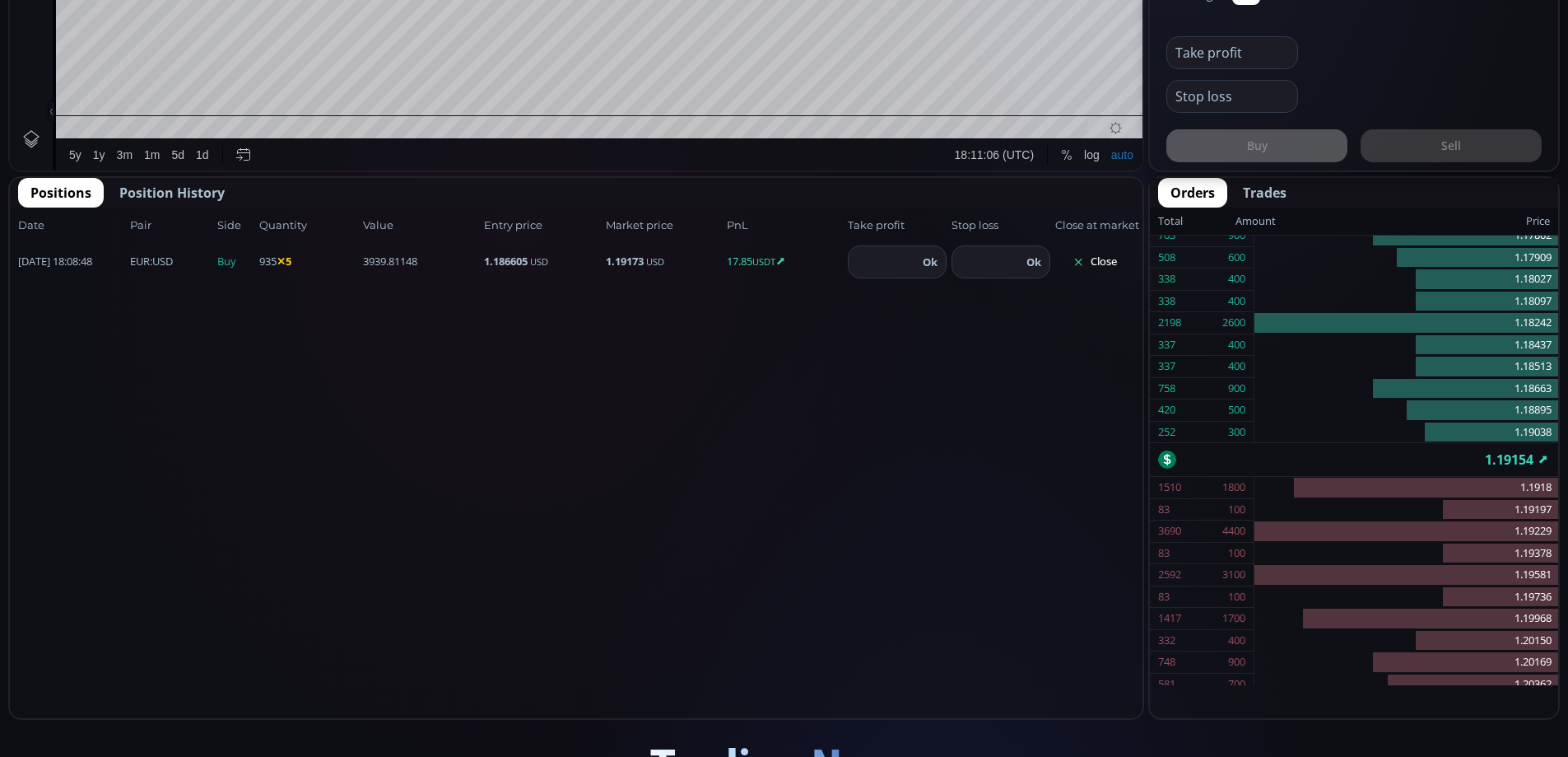
click at [1101, 260] on button "Close" at bounding box center [1095, 262] width 79 height 27
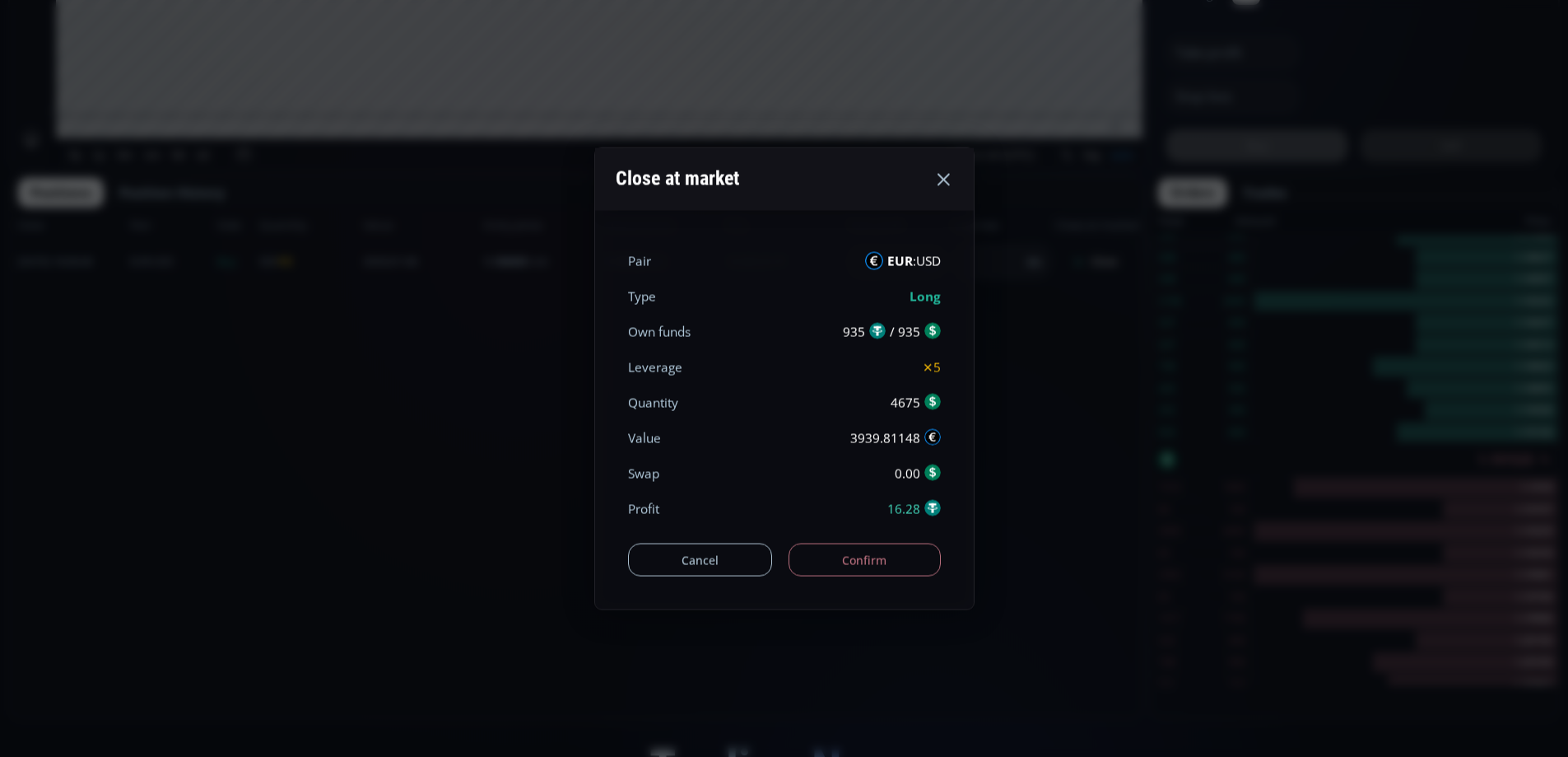
click at [887, 557] on button "Confirm" at bounding box center [864, 560] width 152 height 33
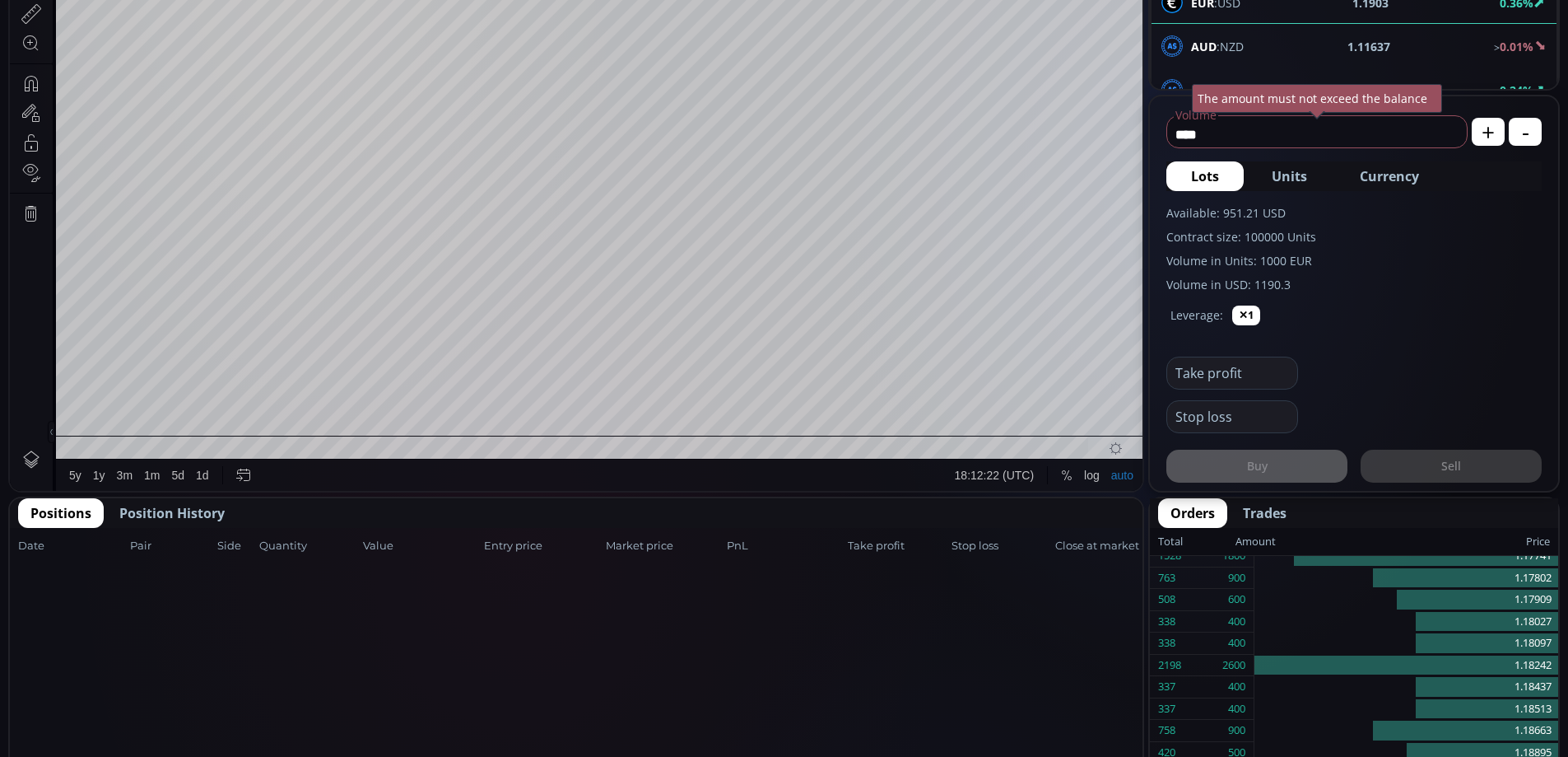
scroll to position [520, 0]
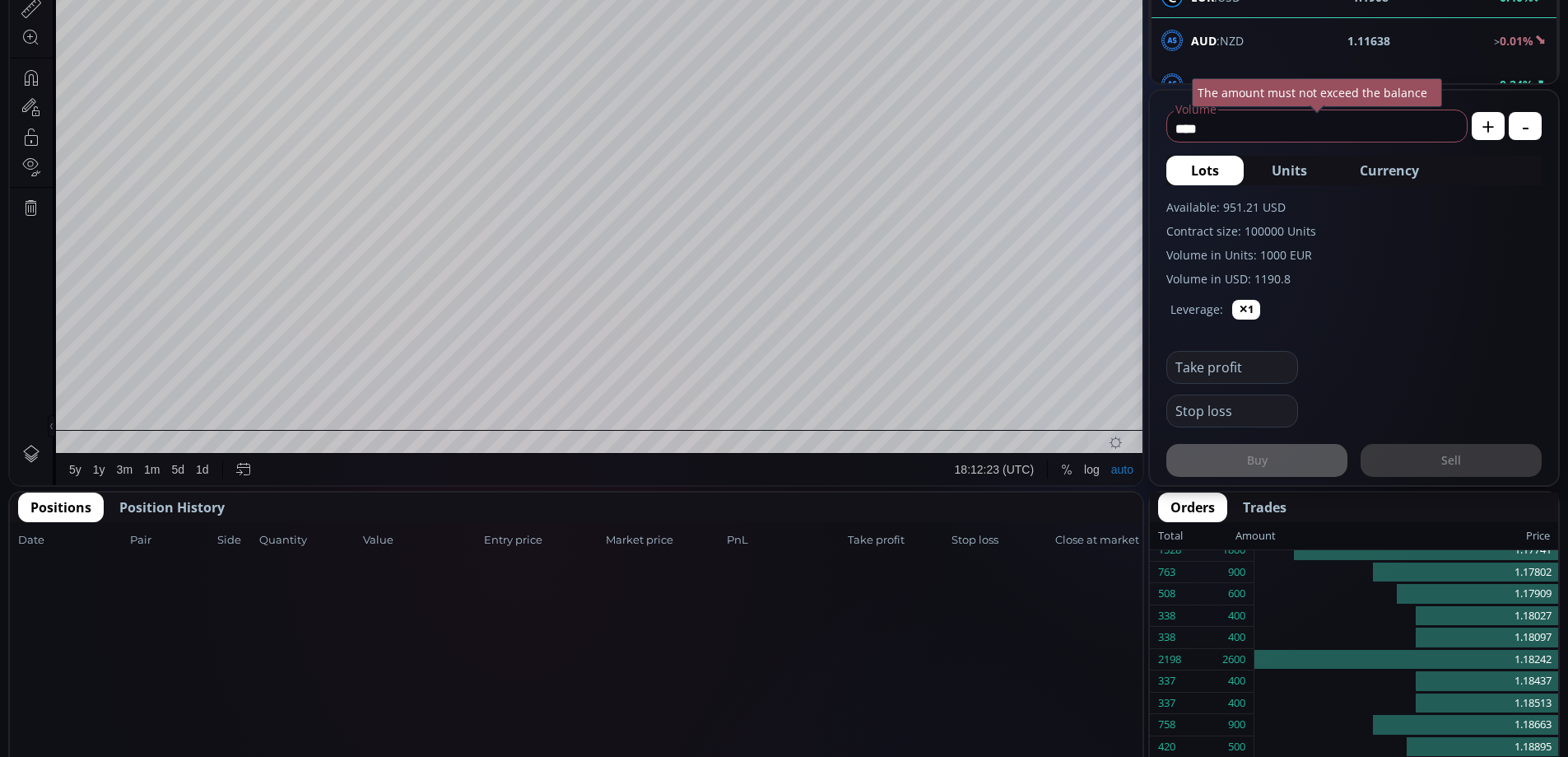
click at [211, 506] on span "Position History" at bounding box center [172, 507] width 106 height 20
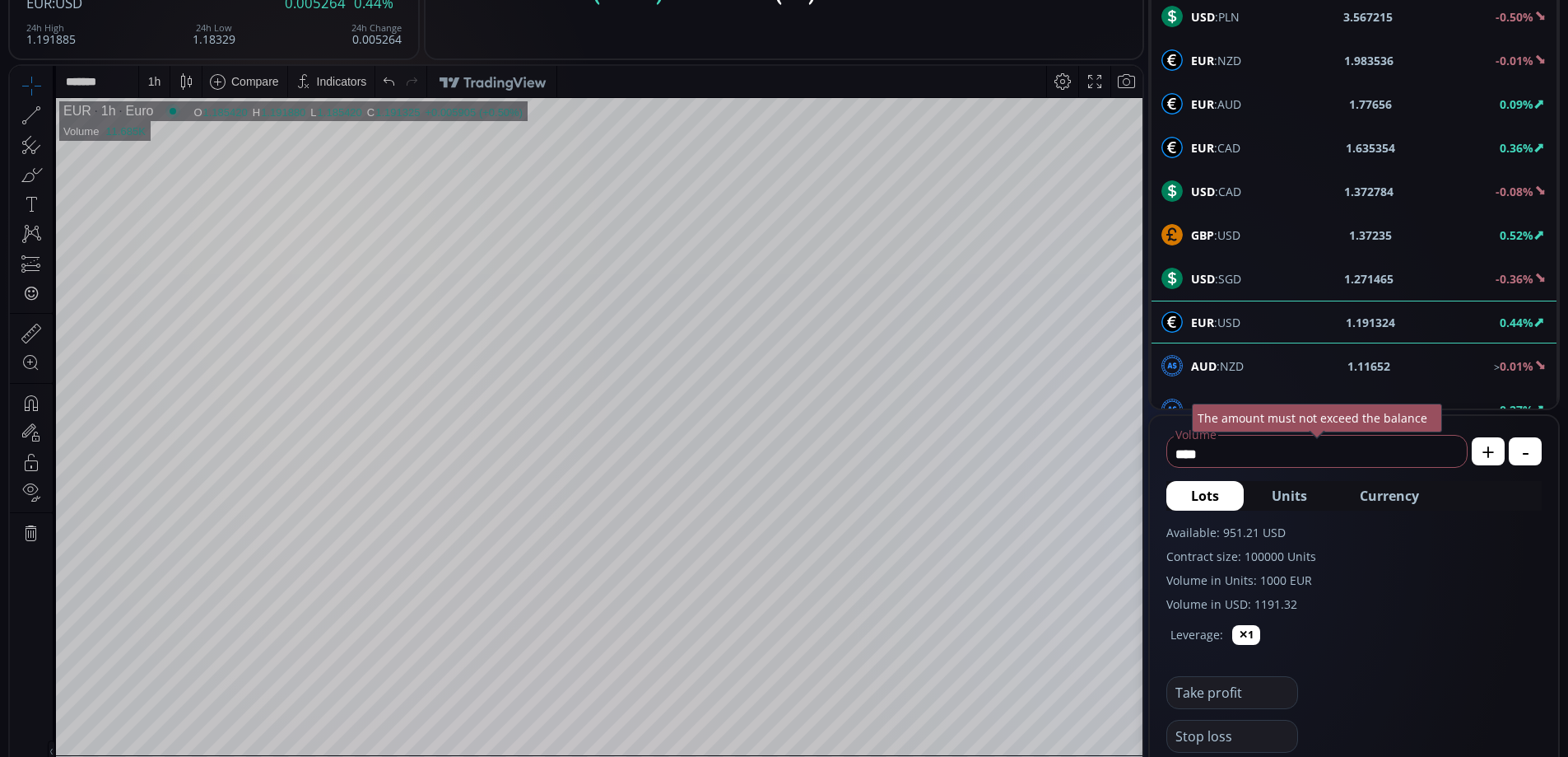
scroll to position [187, 0]
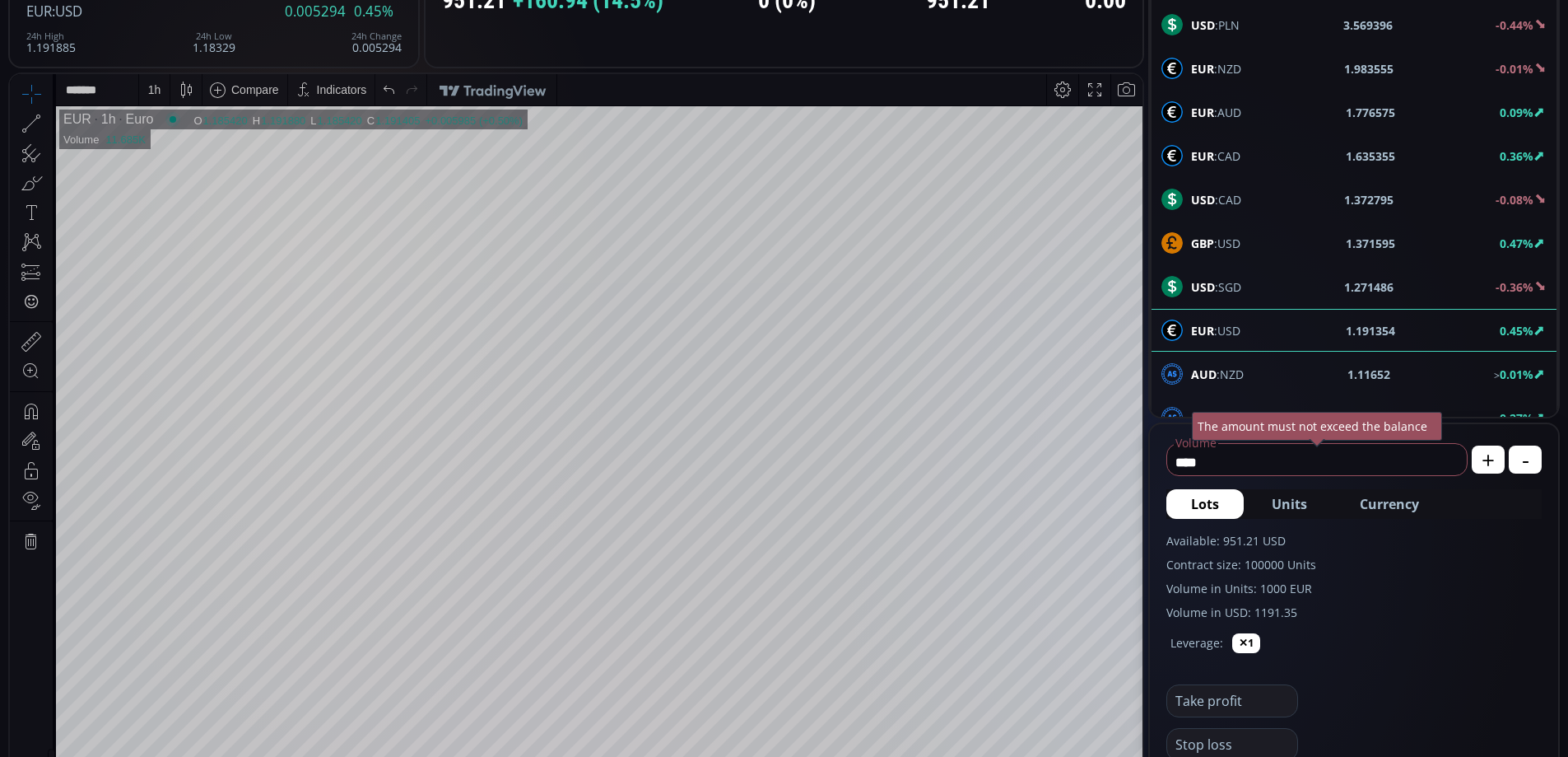
click at [155, 87] on div "1 h" at bounding box center [154, 89] width 13 height 13
click at [168, 341] on div "1 day" at bounding box center [163, 341] width 28 height 13
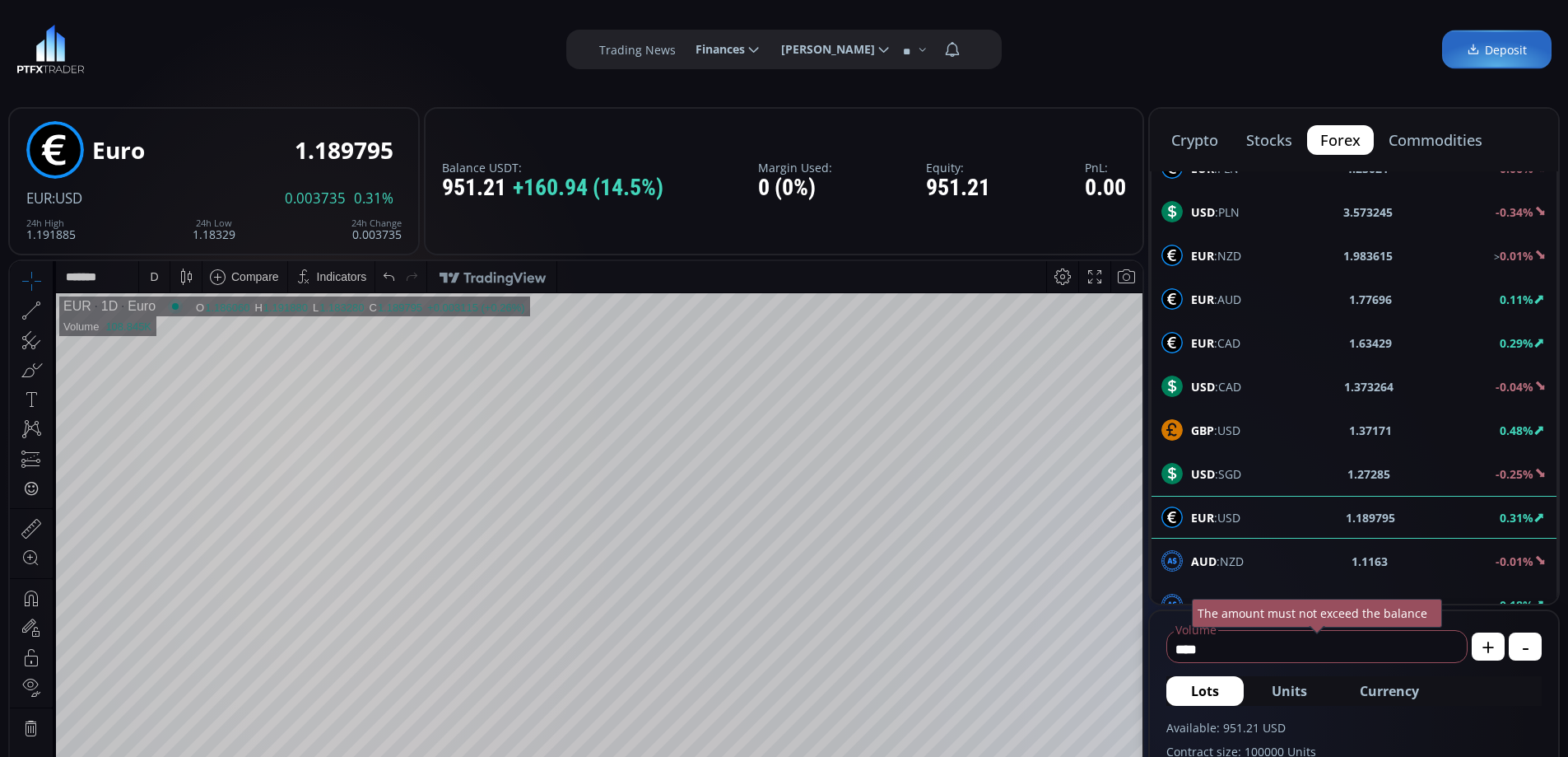
click at [1438, 143] on button "commodities" at bounding box center [1436, 140] width 120 height 30
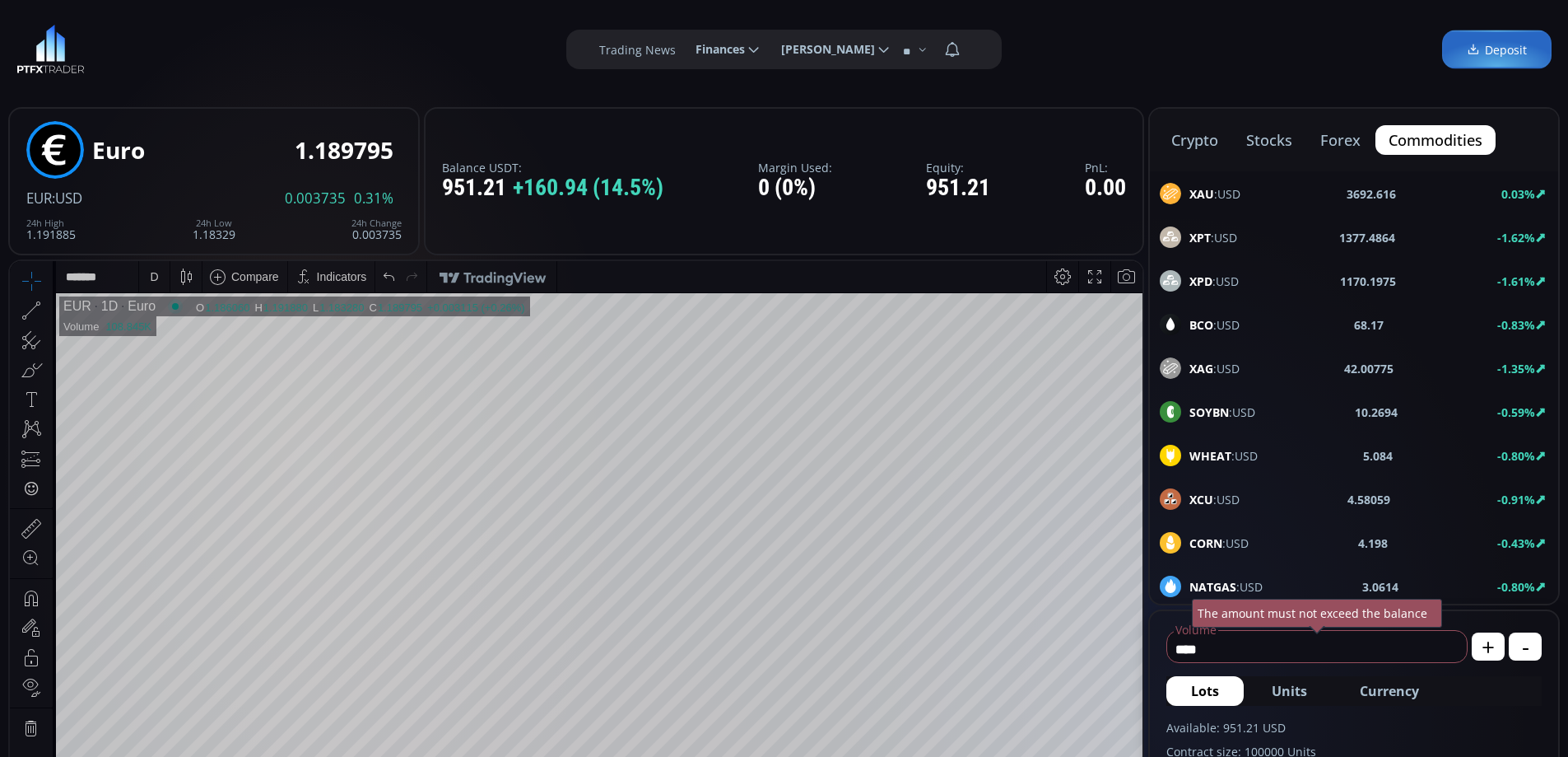
click at [1242, 196] on div "XAU :USD 3692.616 0.03%" at bounding box center [1354, 193] width 389 height 22
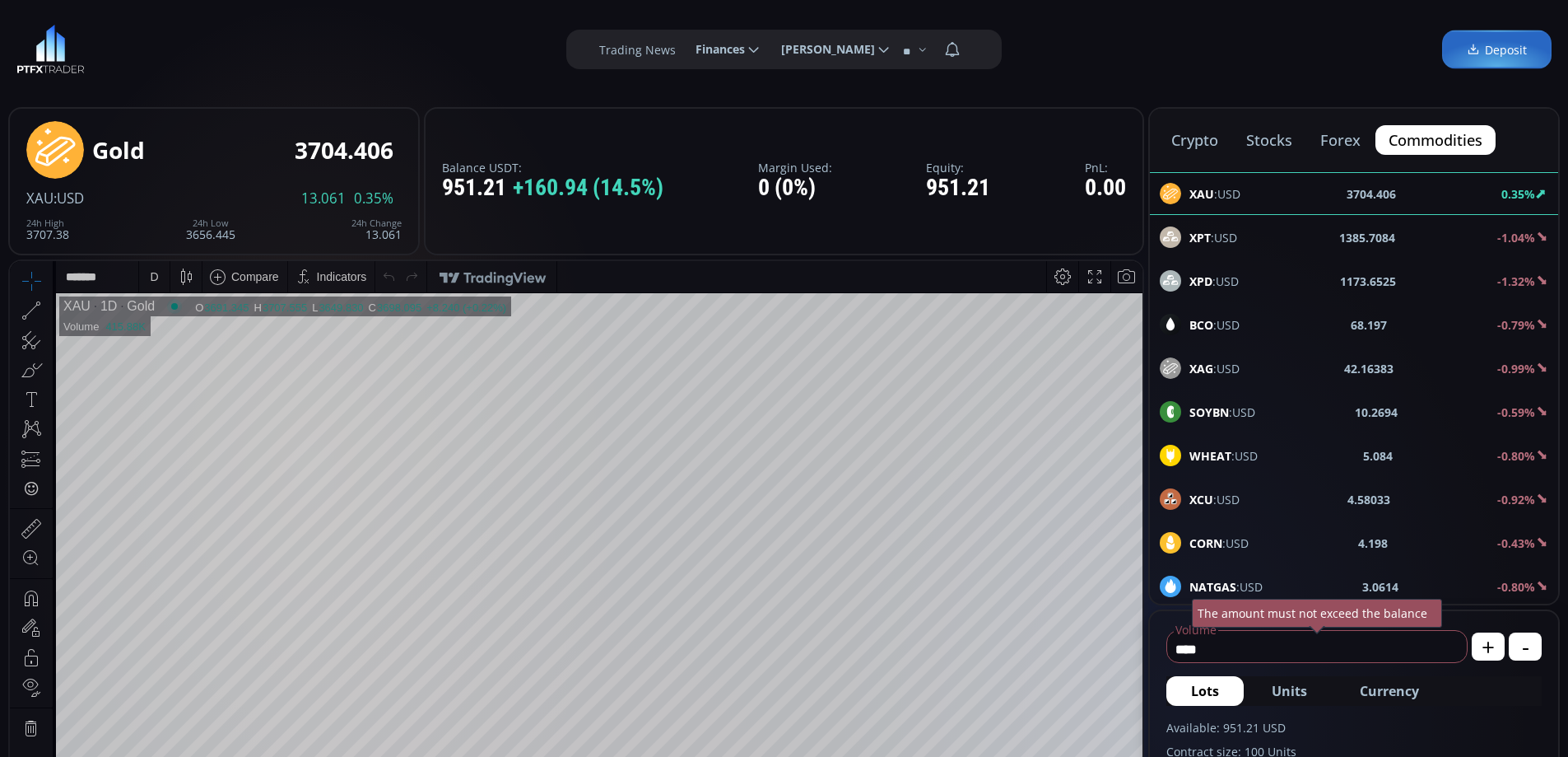
click at [1263, 138] on button "stocks" at bounding box center [1269, 140] width 72 height 30
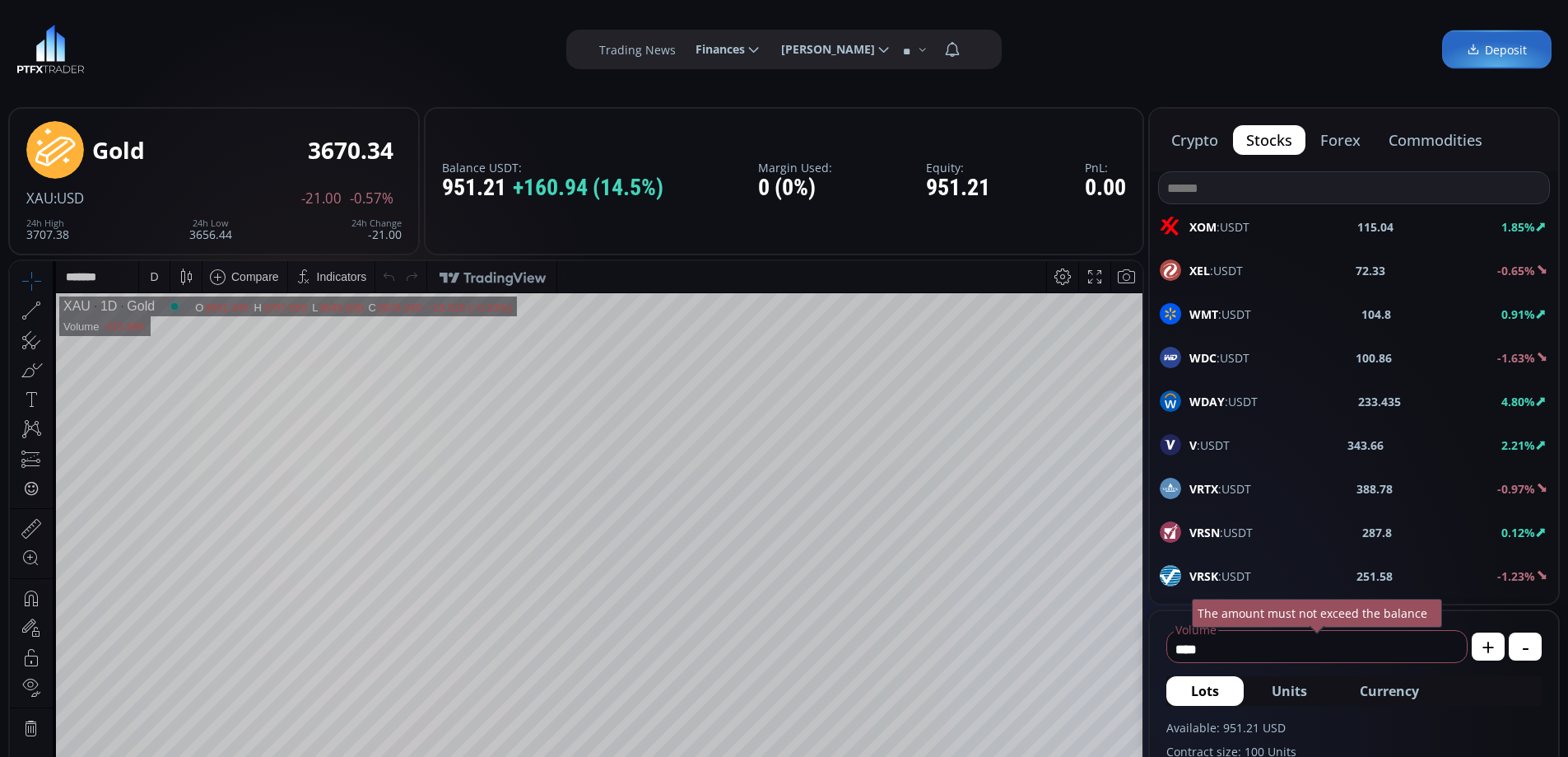
scroll to position [229, 0]
click at [1342, 135] on button "forex" at bounding box center [1341, 140] width 67 height 30
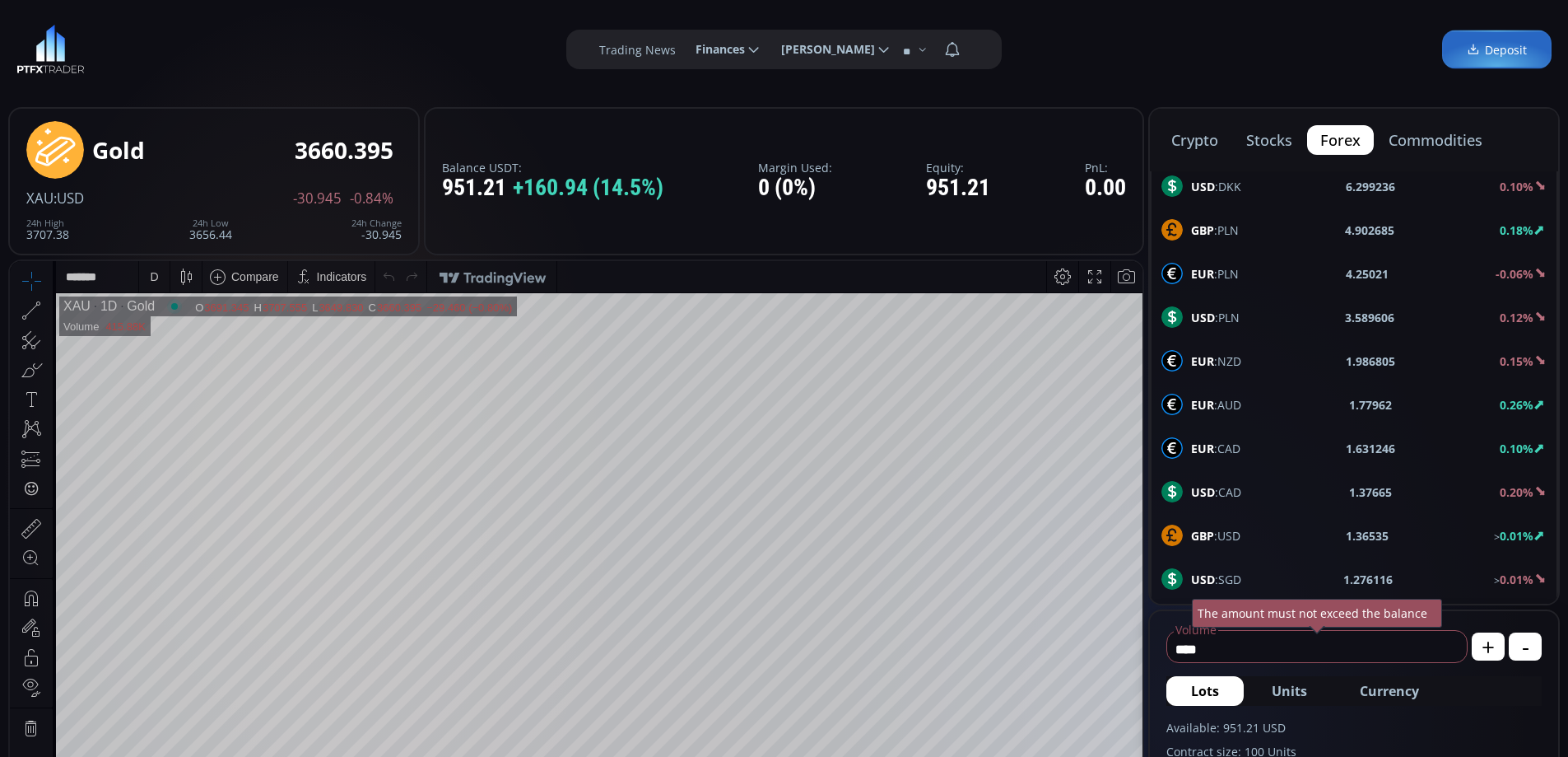
scroll to position [881, 0]
click at [1236, 316] on span "EUR :USD" at bounding box center [1216, 319] width 49 height 18
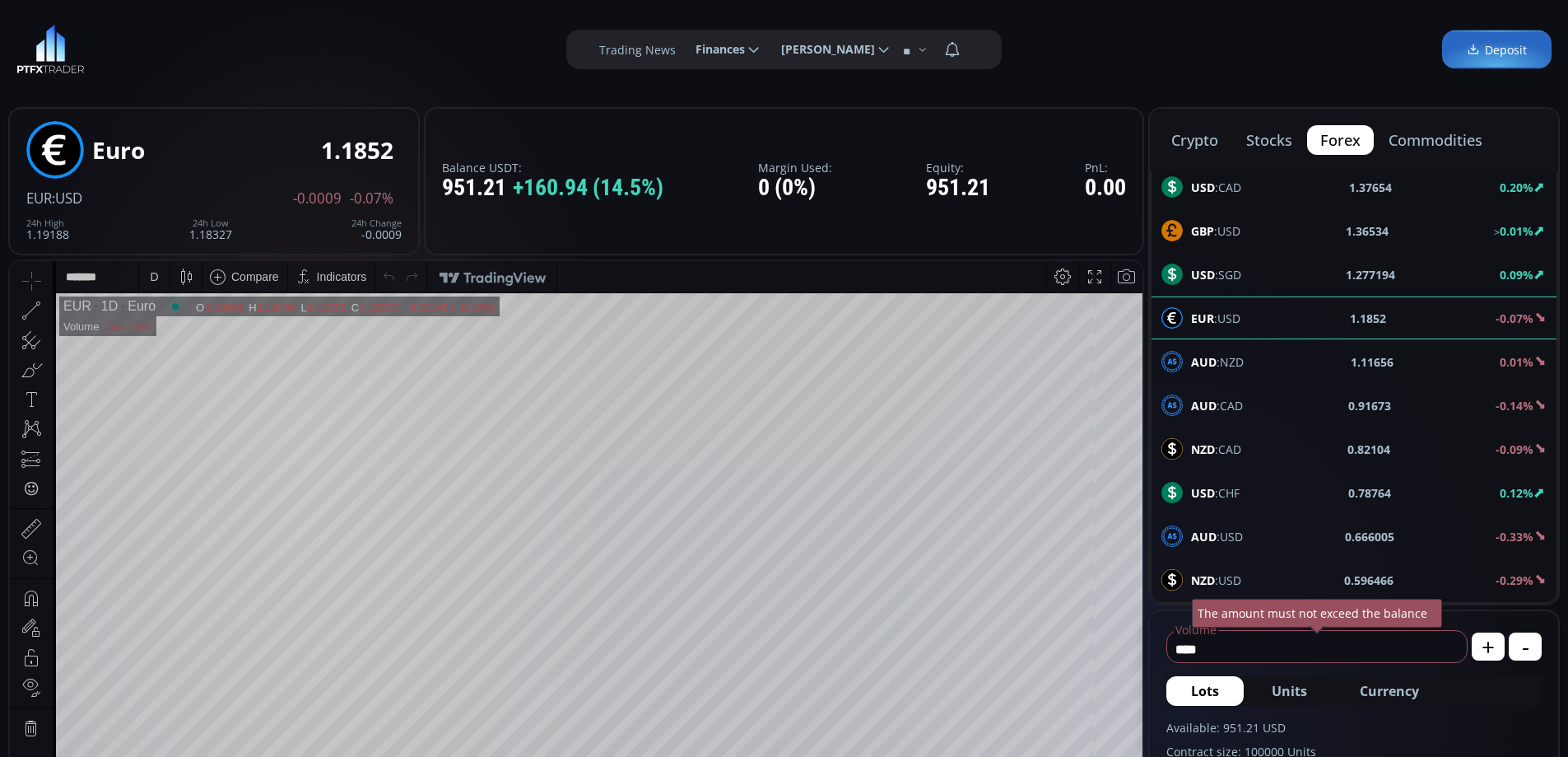
click at [159, 275] on div "D" at bounding box center [154, 276] width 14 height 32
click at [172, 470] on div "1 hour" at bounding box center [165, 472] width 33 height 13
click at [1232, 231] on span "GBP :USD" at bounding box center [1216, 231] width 49 height 18
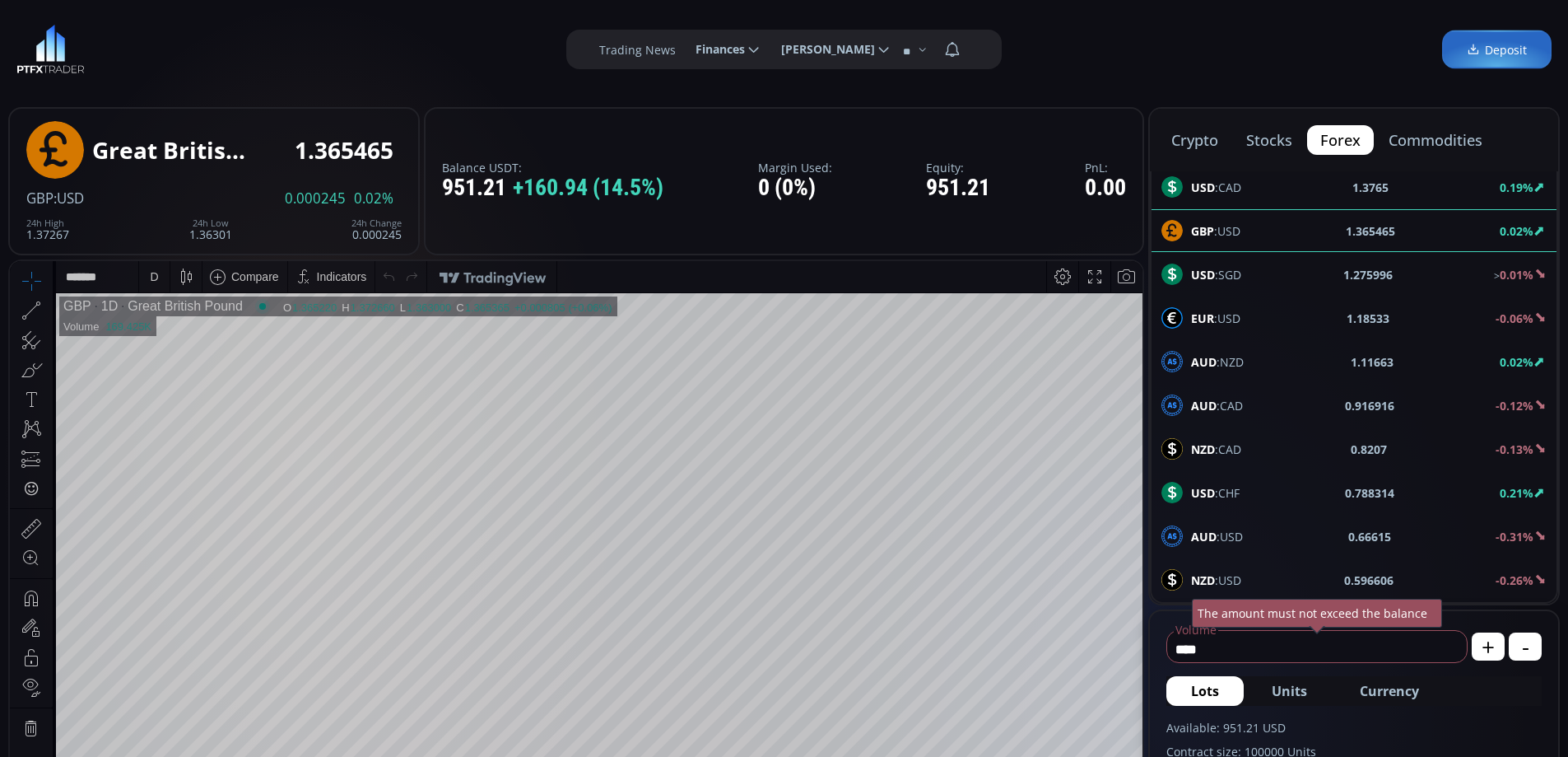
click at [157, 271] on div "D" at bounding box center [154, 276] width 8 height 13
click at [169, 484] on div "1 hour" at bounding box center [196, 473] width 115 height 27
